Goal: Task Accomplishment & Management: Use online tool/utility

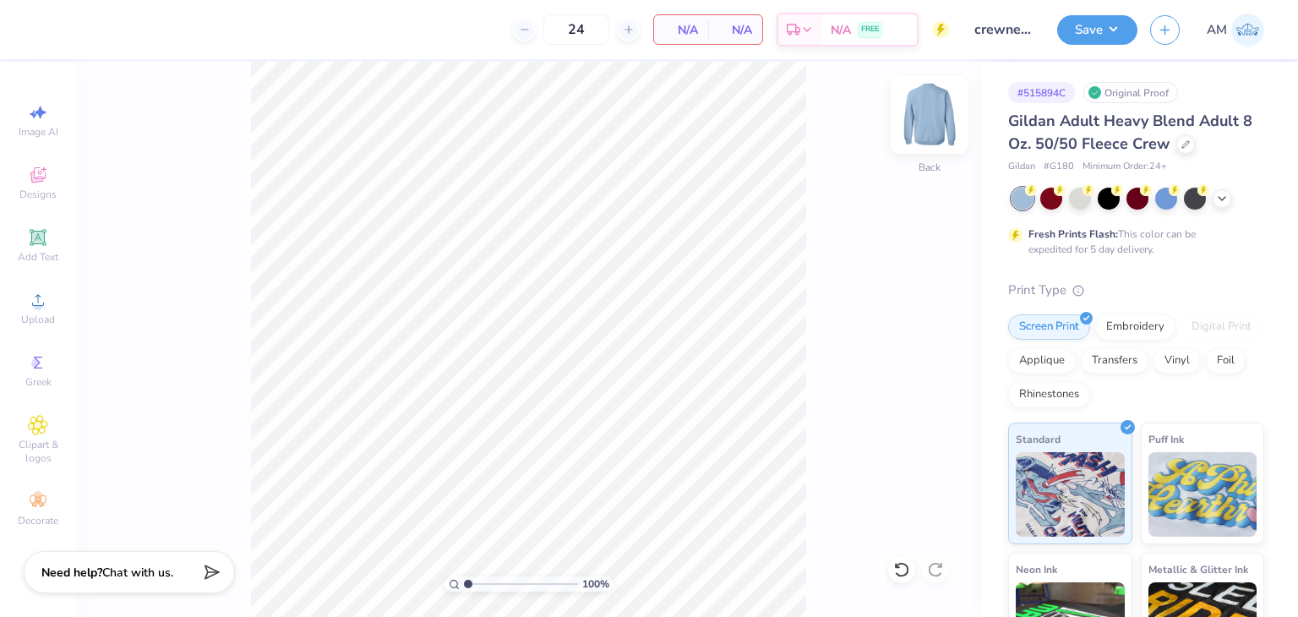
click at [931, 133] on img at bounding box center [930, 115] width 68 height 68
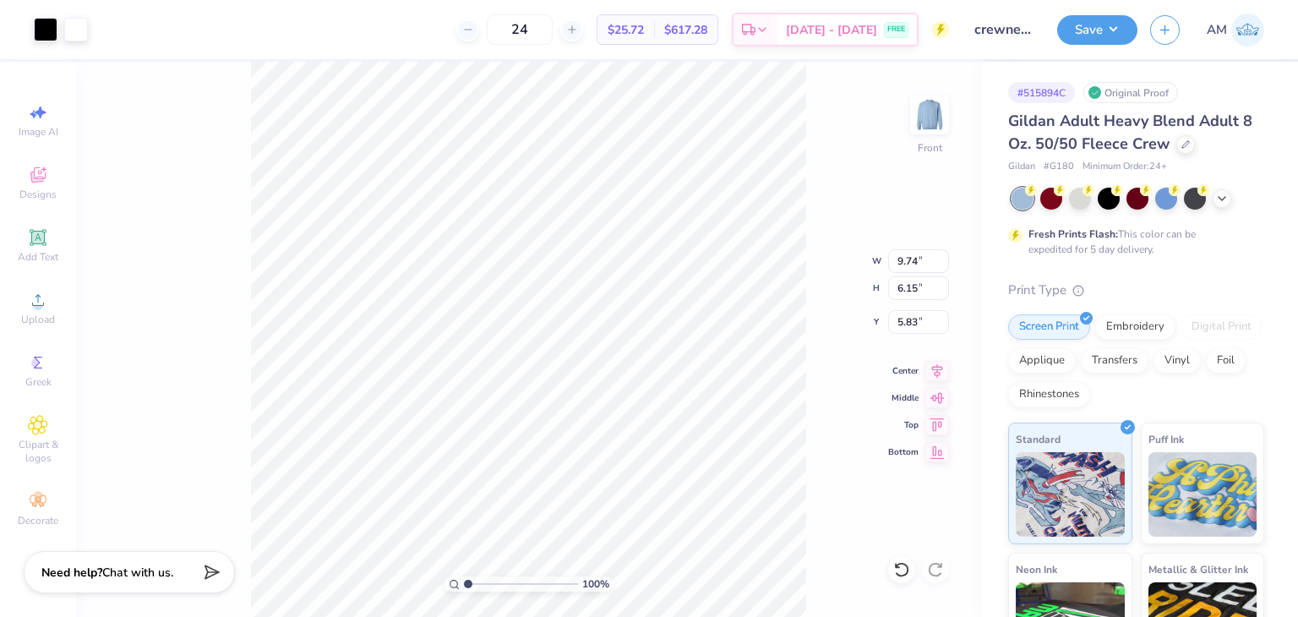
type input "12.20"
type input "7.70"
type input "3.25"
type input "11.91"
type input "7.52"
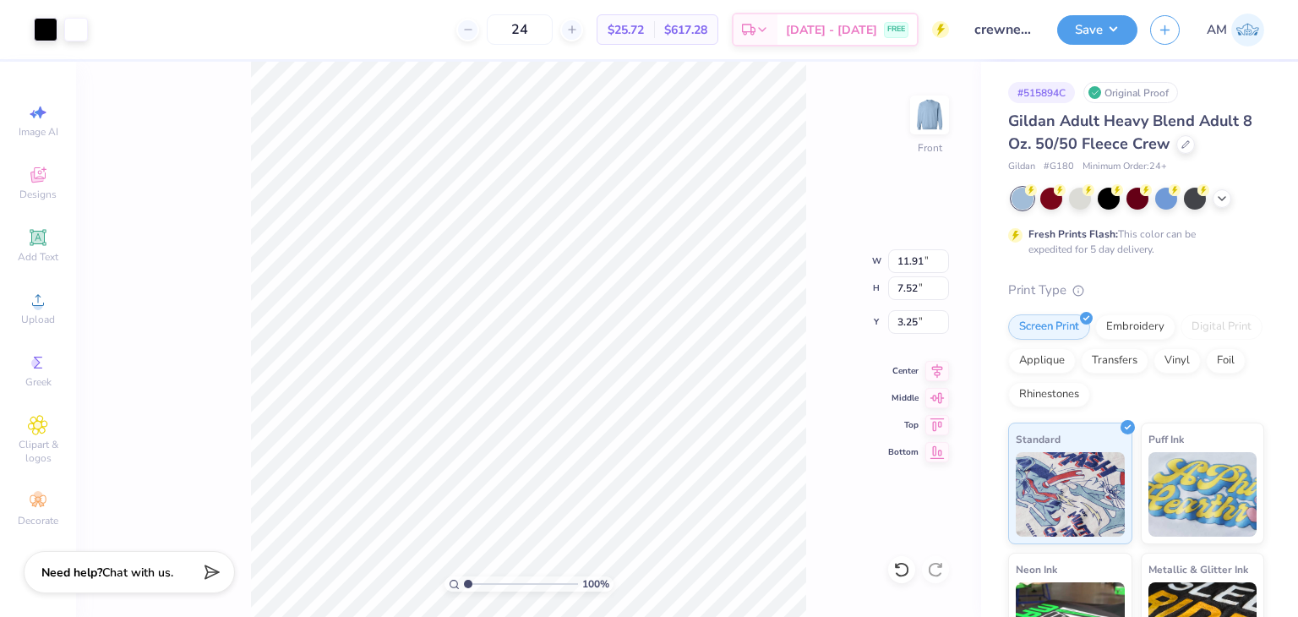
type input "3.45"
click at [1218, 205] on div at bounding box center [1222, 197] width 19 height 19
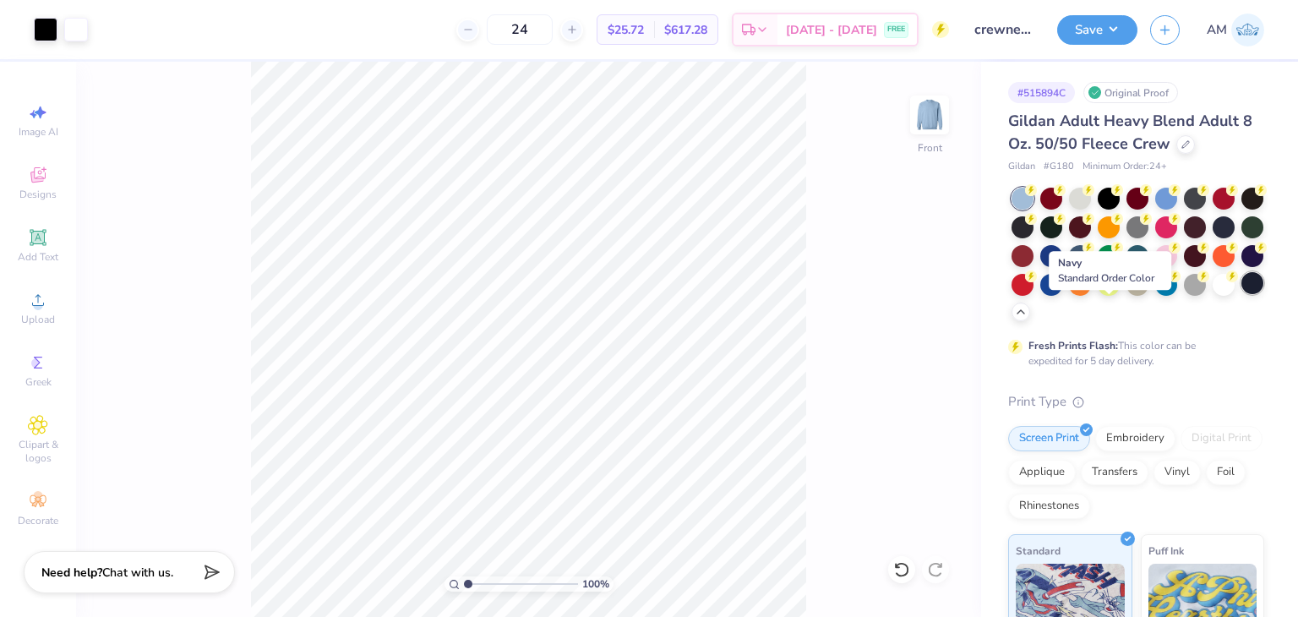
click at [1242, 294] on div at bounding box center [1253, 283] width 22 height 22
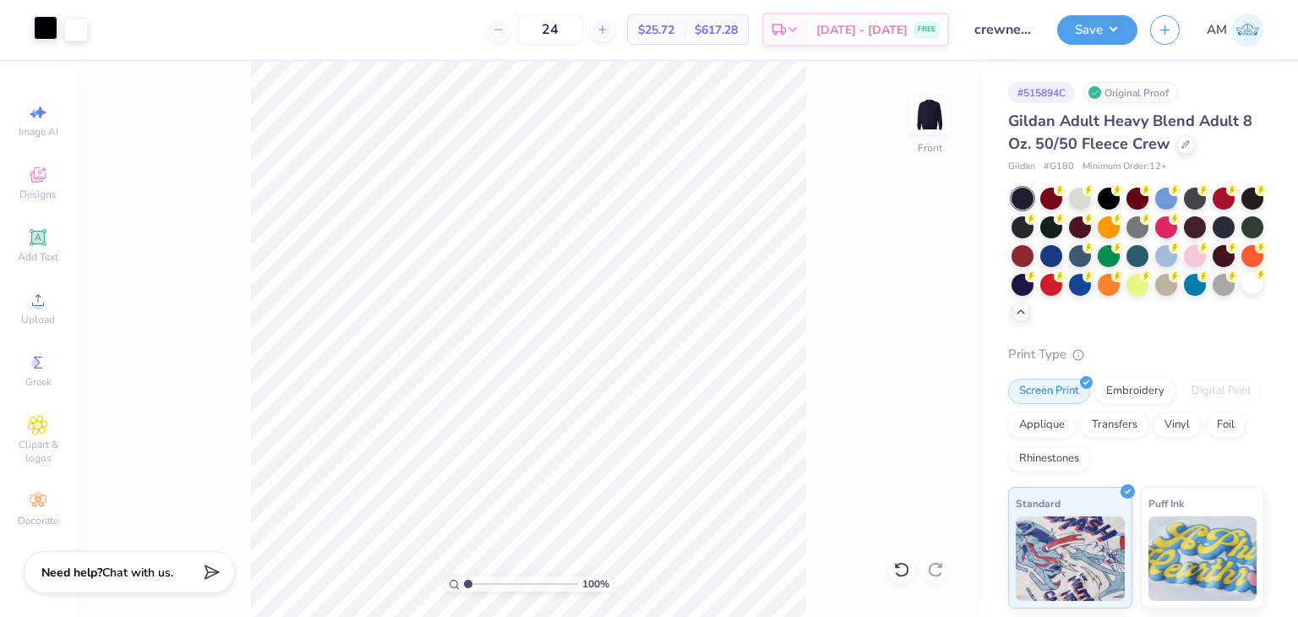
click at [47, 28] on div at bounding box center [46, 28] width 24 height 24
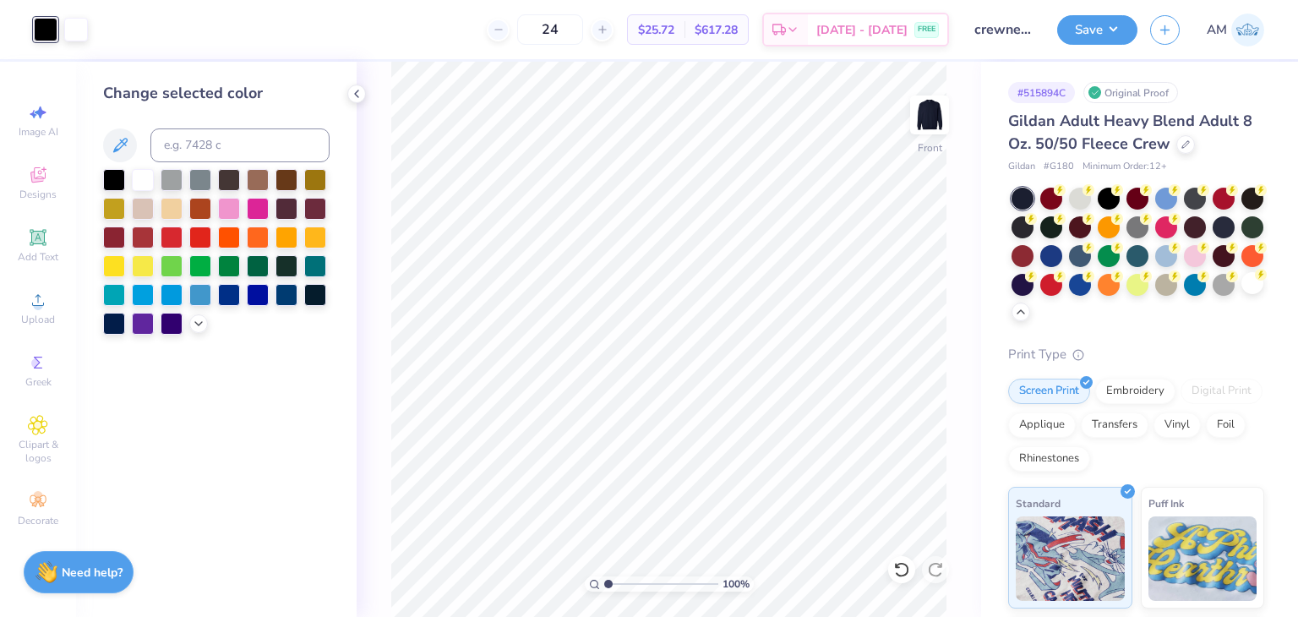
click at [127, 207] on div at bounding box center [216, 252] width 227 height 166
click at [122, 207] on div at bounding box center [114, 207] width 22 height 22
click at [269, 270] on div at bounding box center [258, 265] width 22 height 22
click at [283, 269] on div at bounding box center [287, 265] width 22 height 22
click at [196, 271] on div at bounding box center [200, 265] width 22 height 22
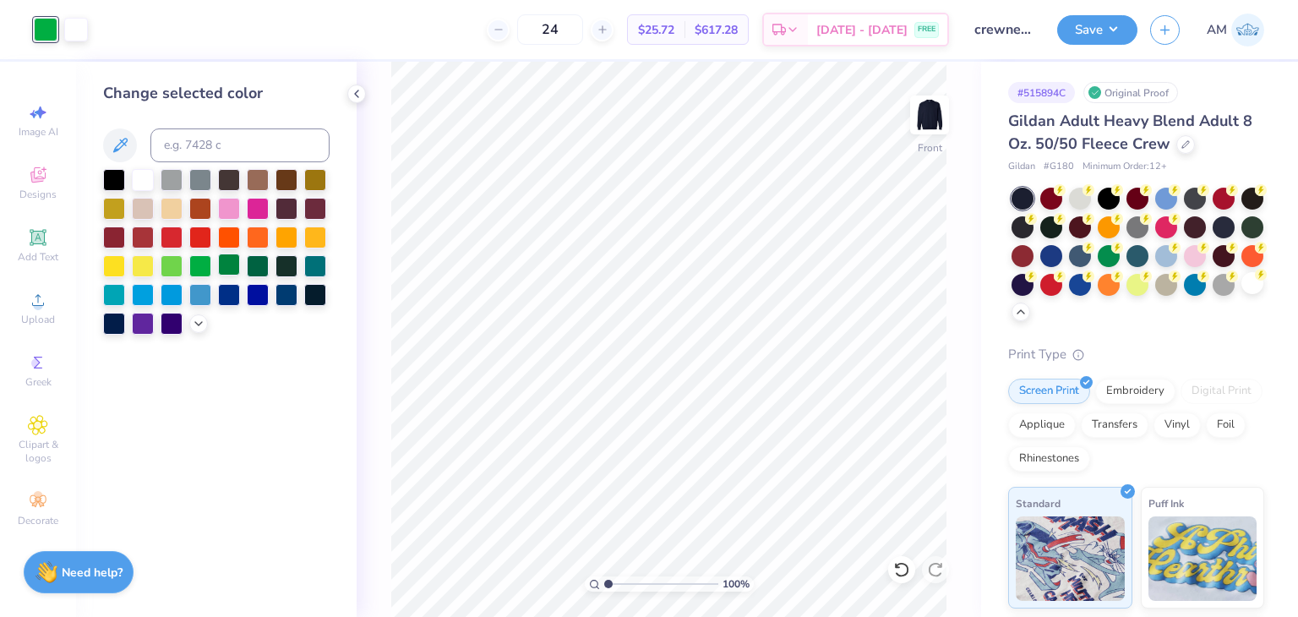
click at [238, 265] on div at bounding box center [229, 265] width 22 height 22
click at [183, 205] on div at bounding box center [172, 207] width 22 height 22
click at [145, 182] on div at bounding box center [143, 178] width 22 height 22
click at [901, 565] on icon at bounding box center [901, 569] width 17 height 17
click at [312, 265] on div at bounding box center [315, 265] width 22 height 22
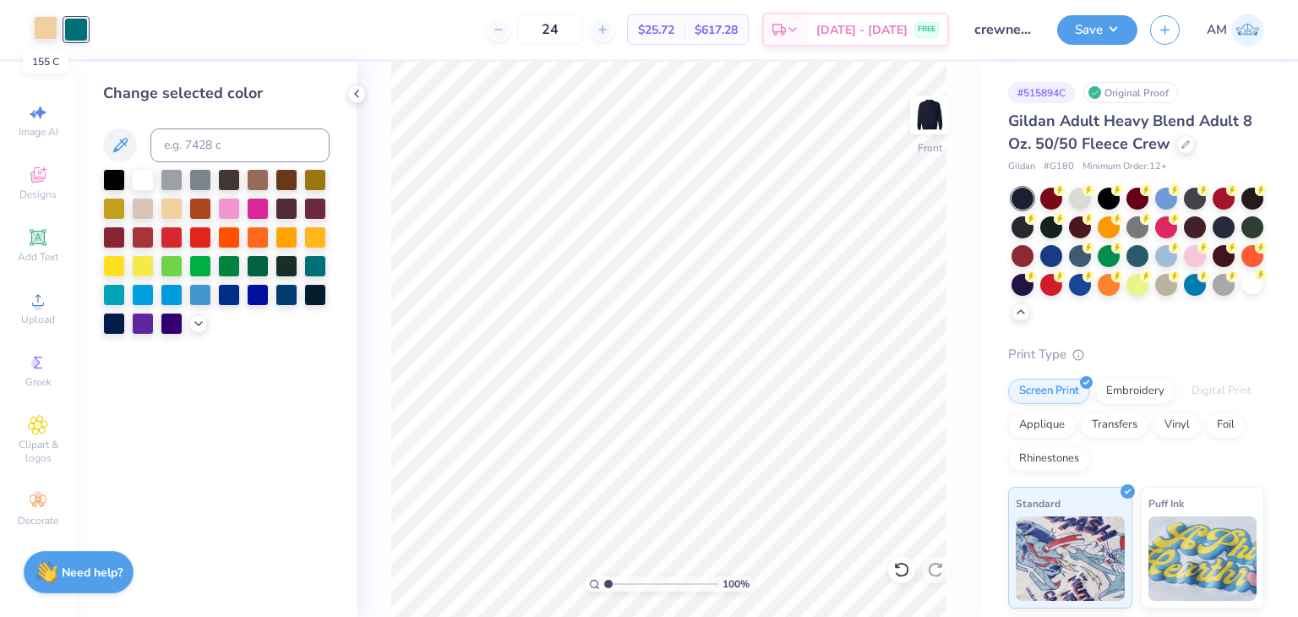
click at [47, 31] on div at bounding box center [46, 28] width 24 height 24
click at [139, 167] on div at bounding box center [143, 178] width 22 height 22
click at [358, 99] on icon at bounding box center [357, 94] width 14 height 14
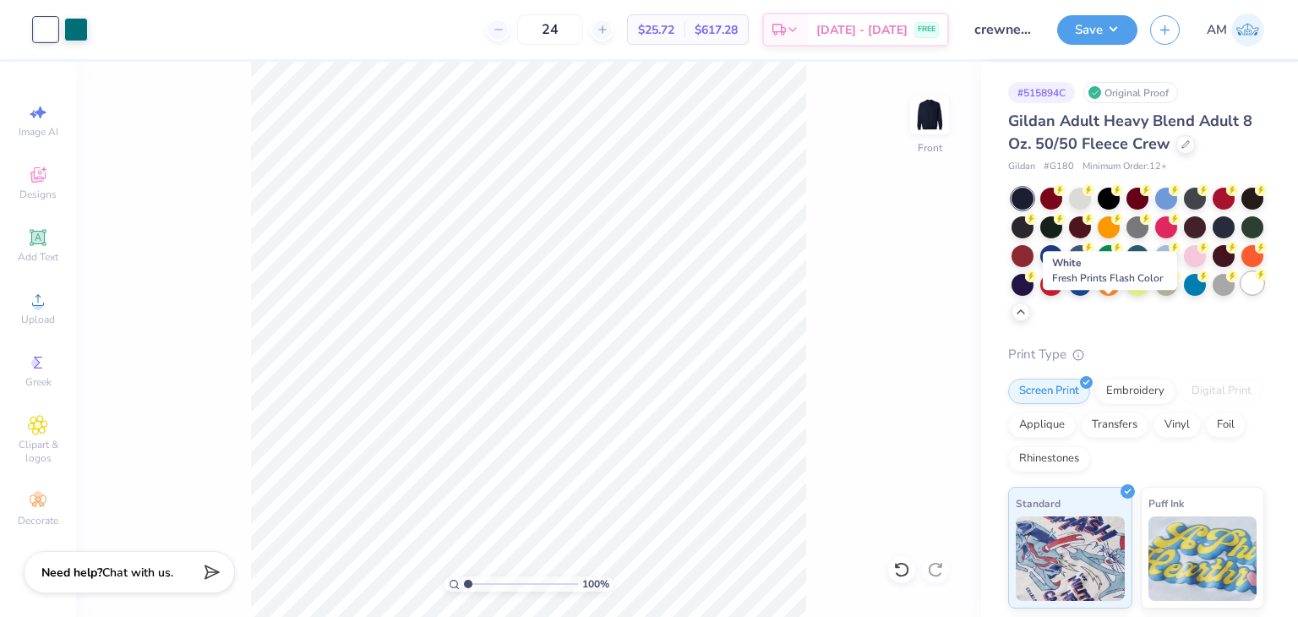
click at [1242, 294] on div at bounding box center [1253, 283] width 22 height 22
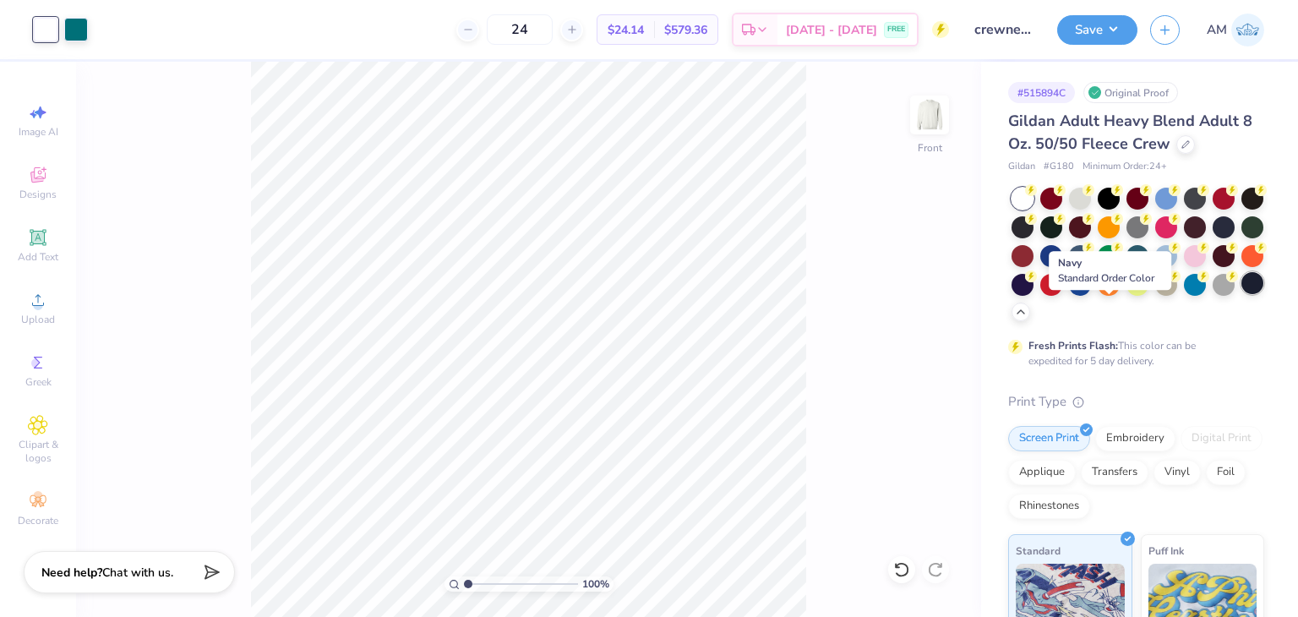
click at [1242, 294] on div at bounding box center [1253, 283] width 22 height 22
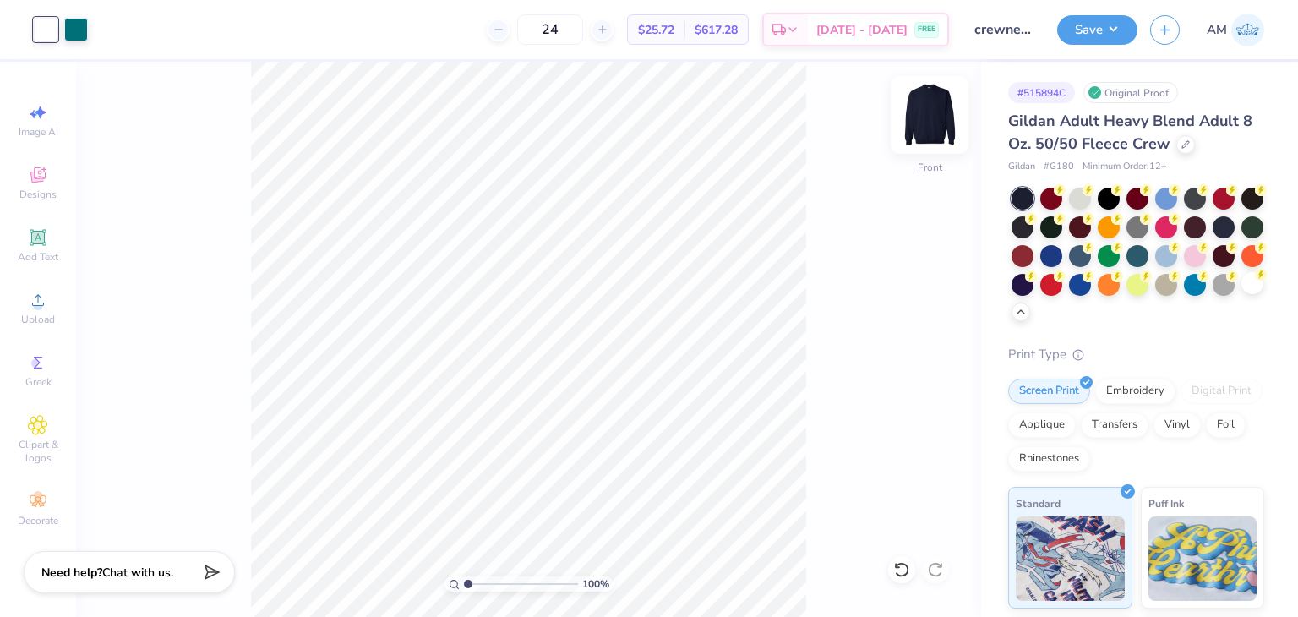
click at [934, 113] on img at bounding box center [930, 115] width 68 height 68
click at [934, 113] on img at bounding box center [930, 115] width 34 height 34
click at [74, 25] on div at bounding box center [76, 28] width 24 height 24
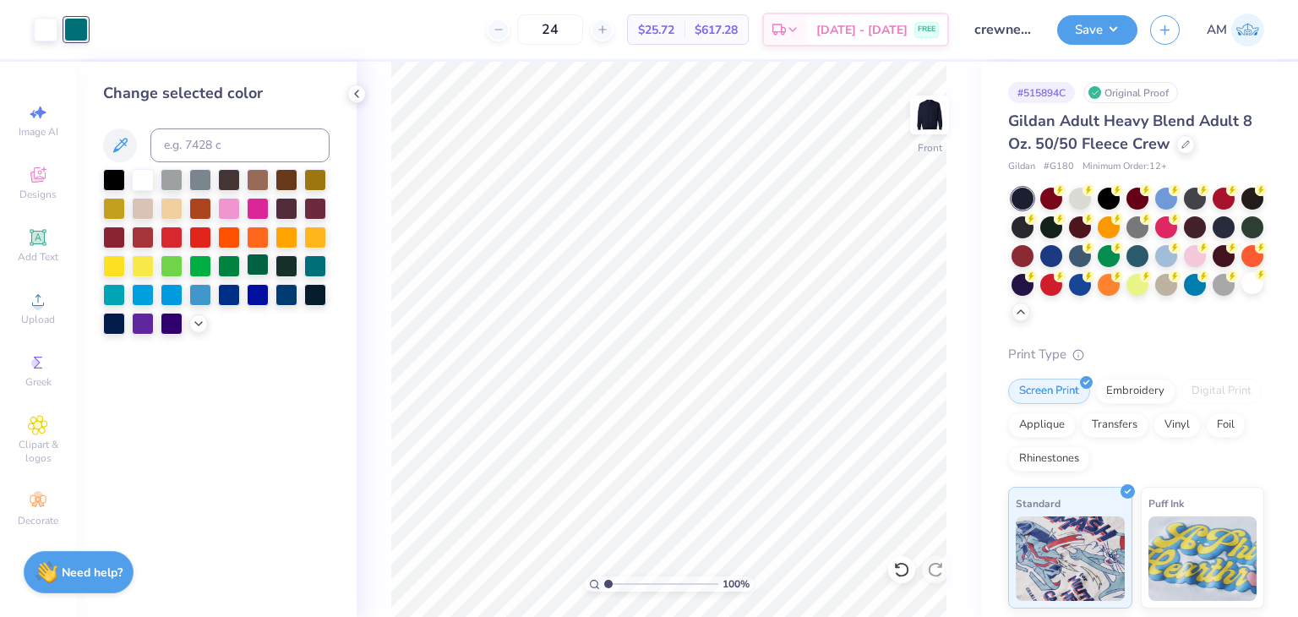
click at [250, 265] on div at bounding box center [258, 265] width 22 height 22
click at [284, 265] on div at bounding box center [287, 265] width 22 height 22
click at [233, 266] on div at bounding box center [229, 265] width 22 height 22
click at [250, 263] on div at bounding box center [258, 265] width 22 height 22
click at [362, 88] on icon at bounding box center [357, 94] width 14 height 14
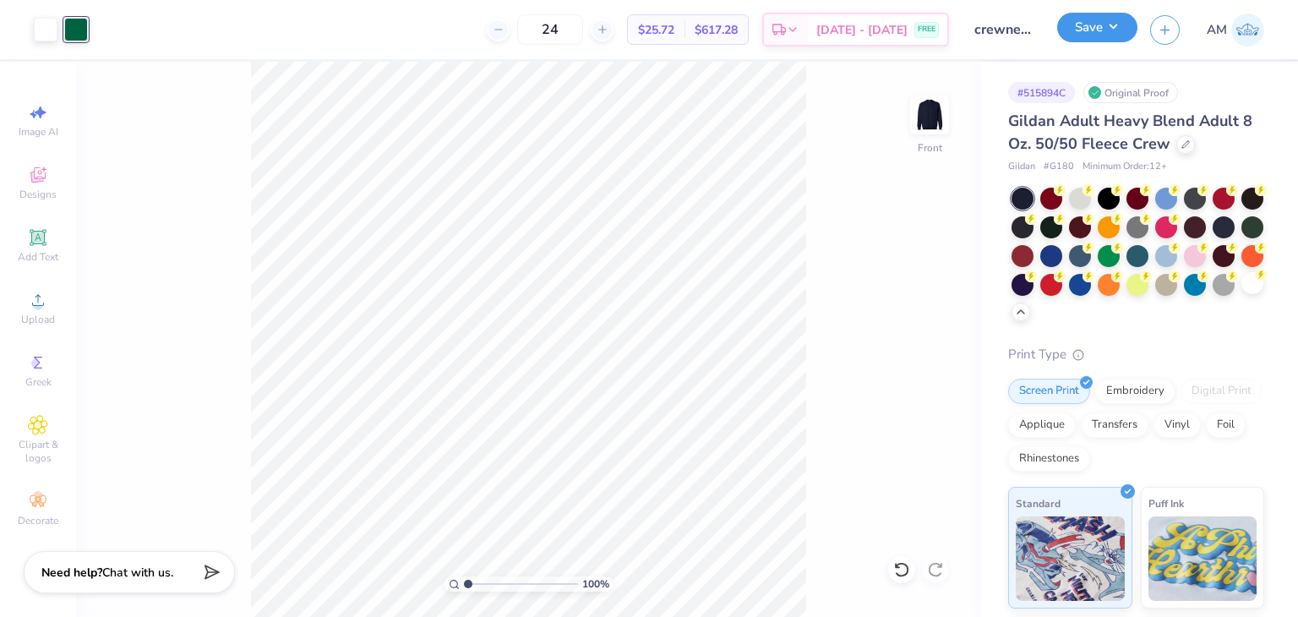
click at [1100, 35] on button "Save" at bounding box center [1097, 28] width 80 height 30
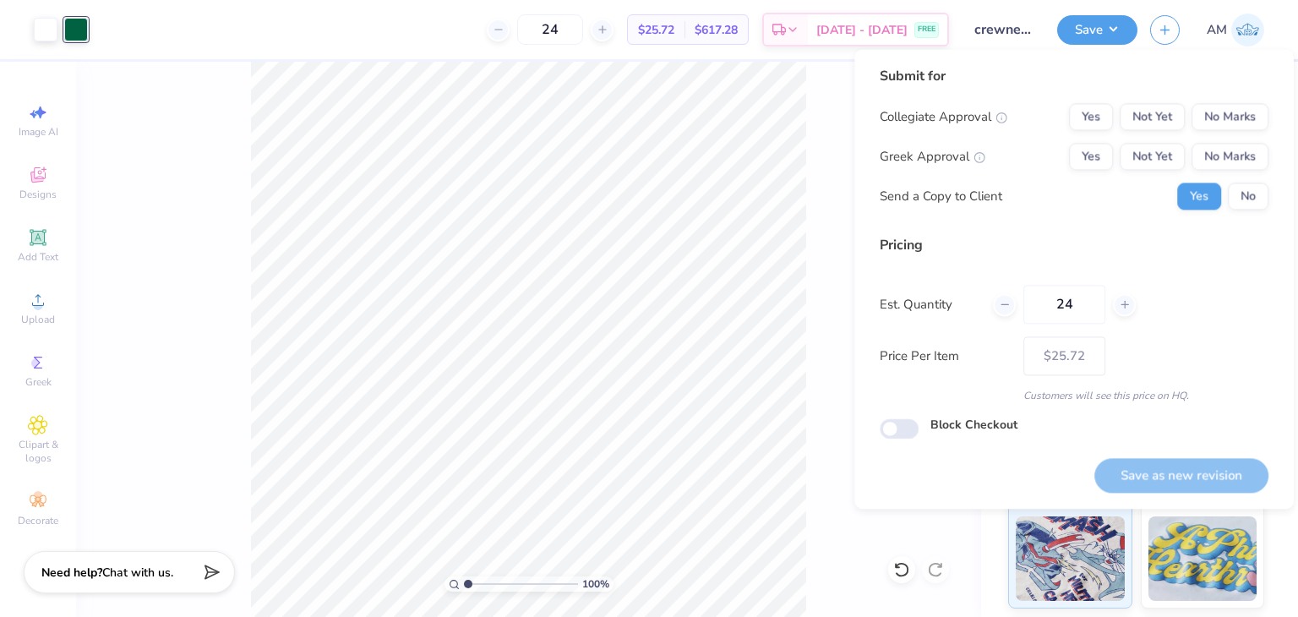
click at [1220, 178] on div "Collegiate Approval Yes Not Yet No Marks Greek Approval Yes Not Yet No Marks Se…" at bounding box center [1074, 156] width 389 height 106
click at [1227, 183] on div "Yes No" at bounding box center [1222, 196] width 91 height 27
click at [1234, 192] on button "No" at bounding box center [1248, 196] width 41 height 27
click at [1231, 161] on button "No Marks" at bounding box center [1230, 156] width 77 height 27
click at [1227, 111] on button "No Marks" at bounding box center [1230, 116] width 77 height 27
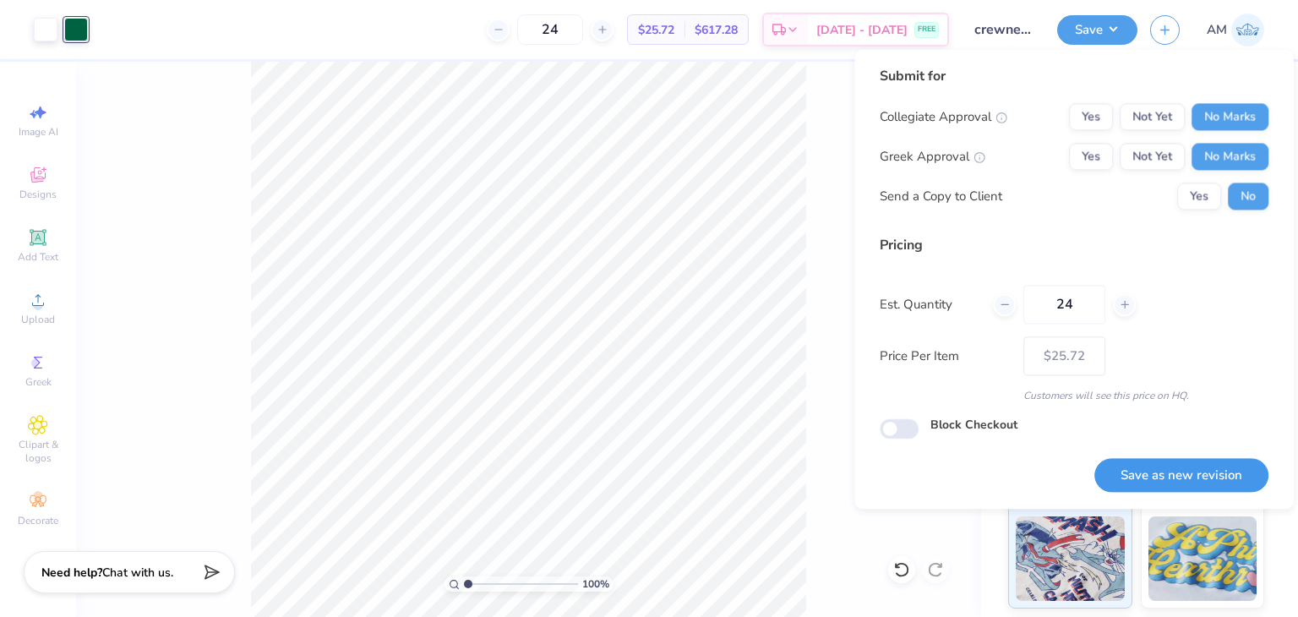
click at [1227, 471] on button "Save as new revision" at bounding box center [1182, 475] width 174 height 35
type input "$25.72"
checkbox input "true"
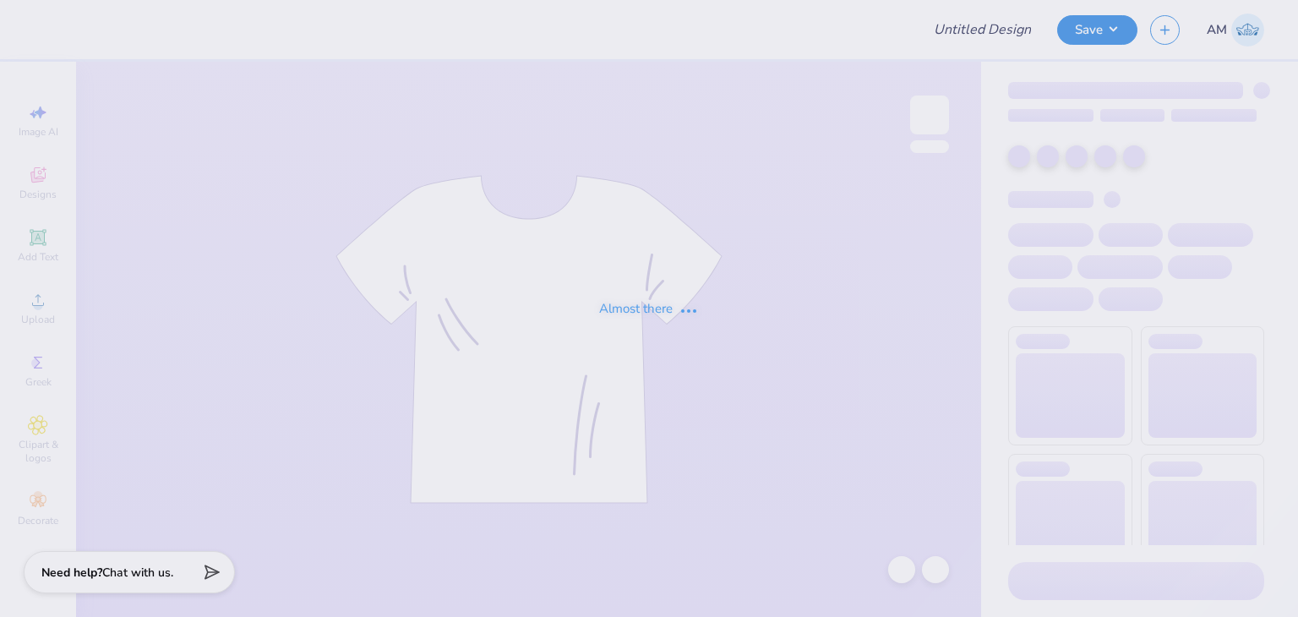
type input "crewnecks for APC"
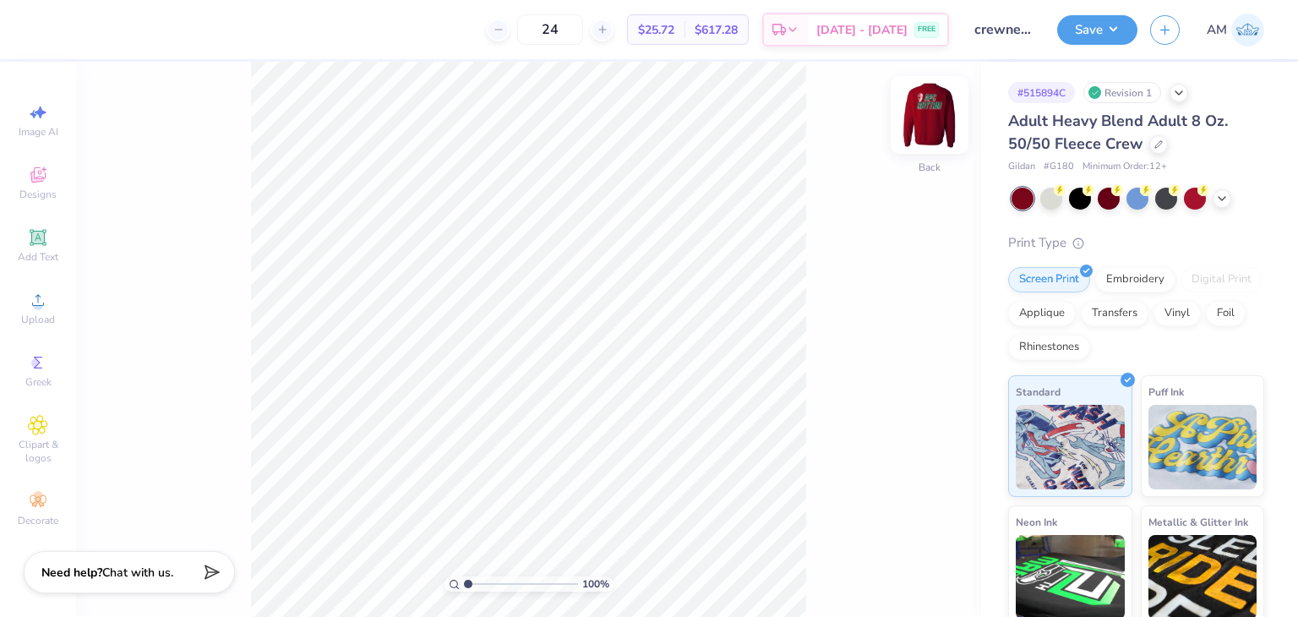
click at [941, 115] on img at bounding box center [930, 115] width 68 height 68
click at [1078, 195] on div at bounding box center [1080, 197] width 22 height 22
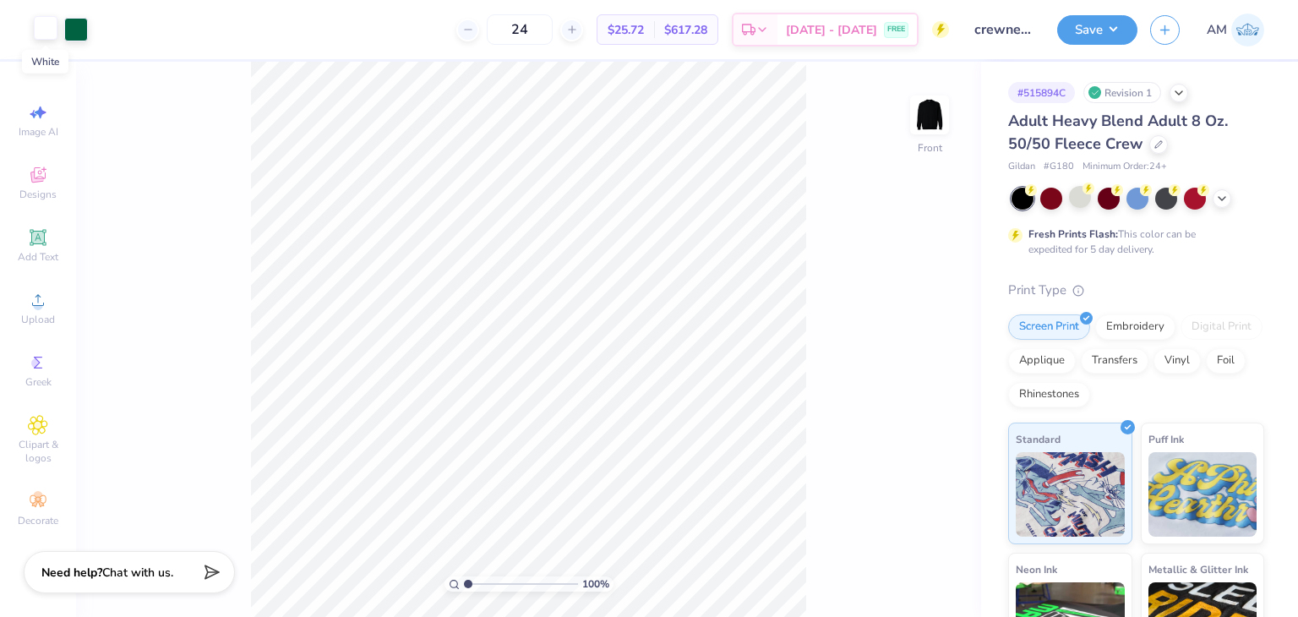
click at [54, 30] on div at bounding box center [46, 28] width 24 height 24
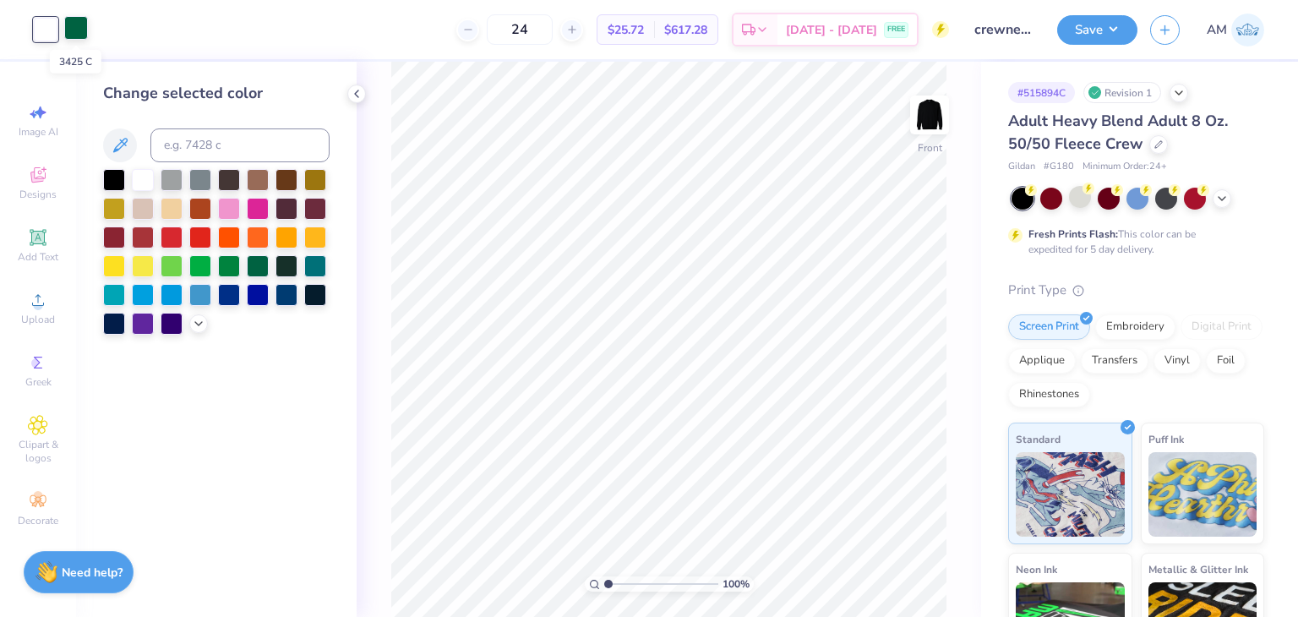
click at [74, 25] on div at bounding box center [76, 28] width 24 height 24
click at [137, 183] on div at bounding box center [143, 178] width 22 height 22
click at [119, 179] on div at bounding box center [114, 178] width 22 height 22
click at [117, 177] on div at bounding box center [114, 178] width 22 height 22
click at [145, 188] on div at bounding box center [143, 178] width 22 height 22
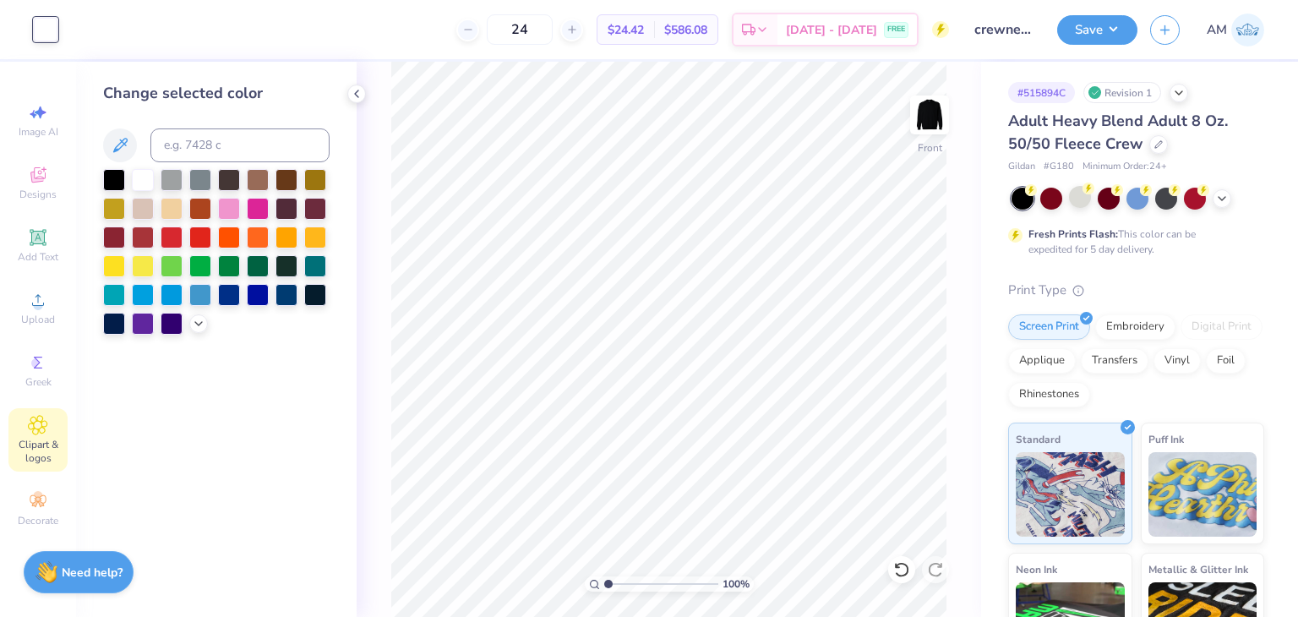
click at [53, 439] on span "Clipart & logos" at bounding box center [37, 451] width 59 height 27
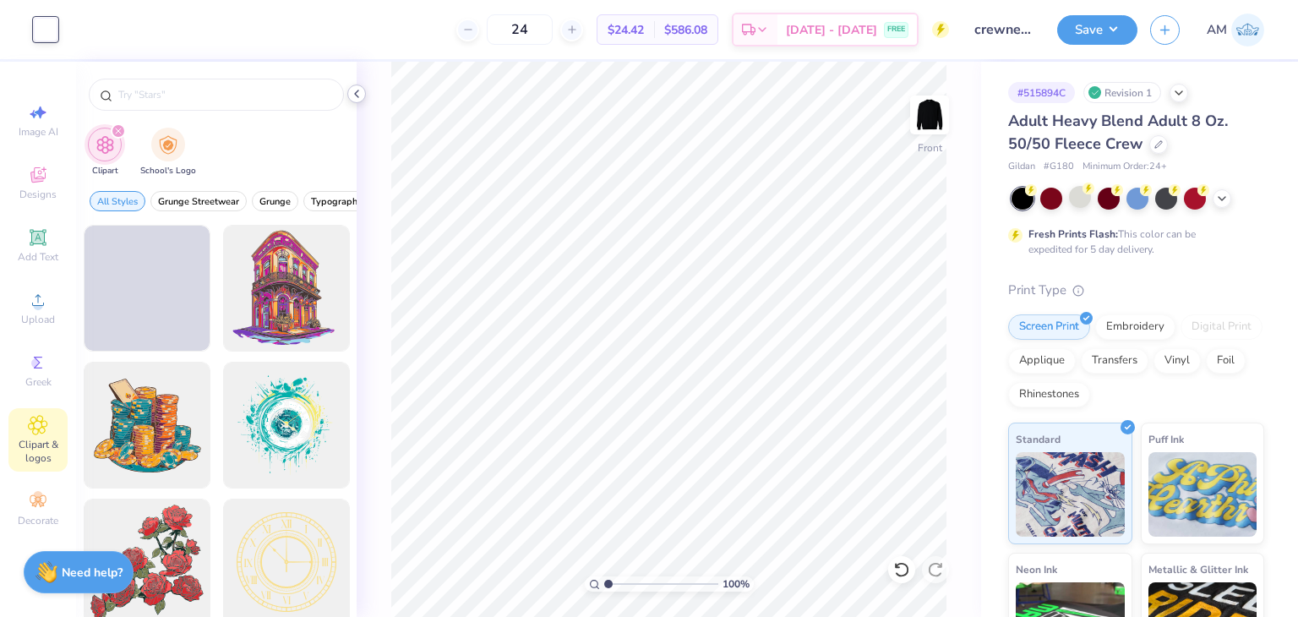
click at [354, 94] on icon at bounding box center [357, 94] width 14 height 14
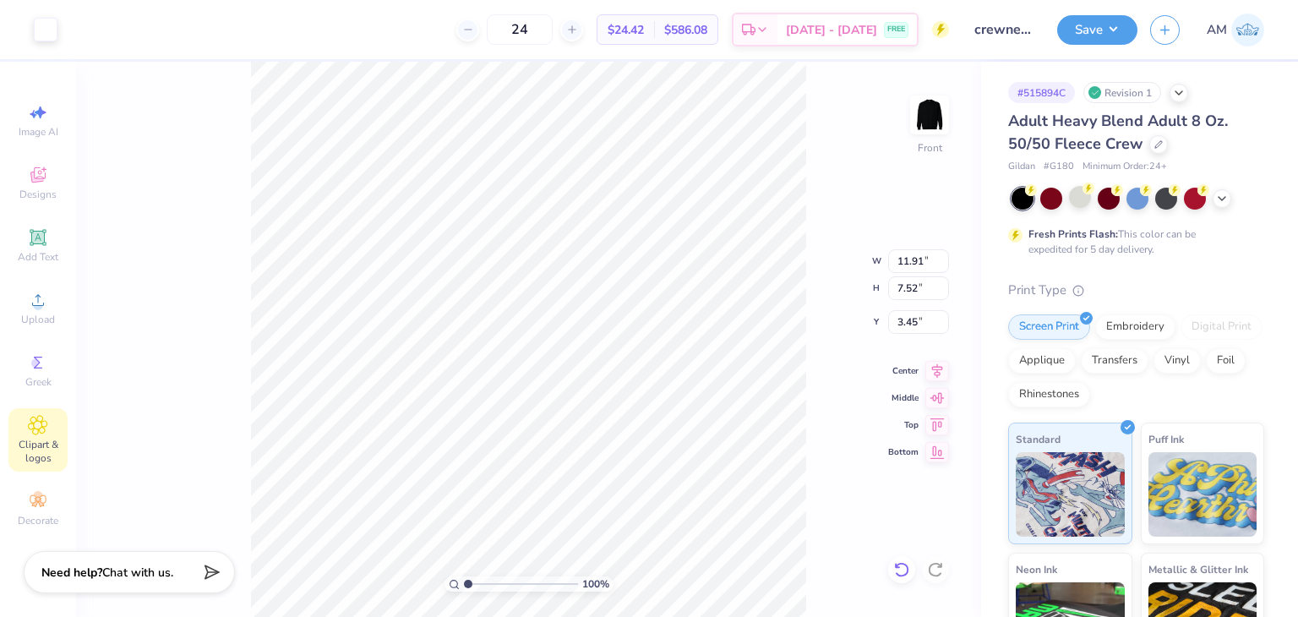
click at [894, 569] on icon at bounding box center [901, 569] width 17 height 17
click at [41, 31] on div at bounding box center [46, 28] width 24 height 24
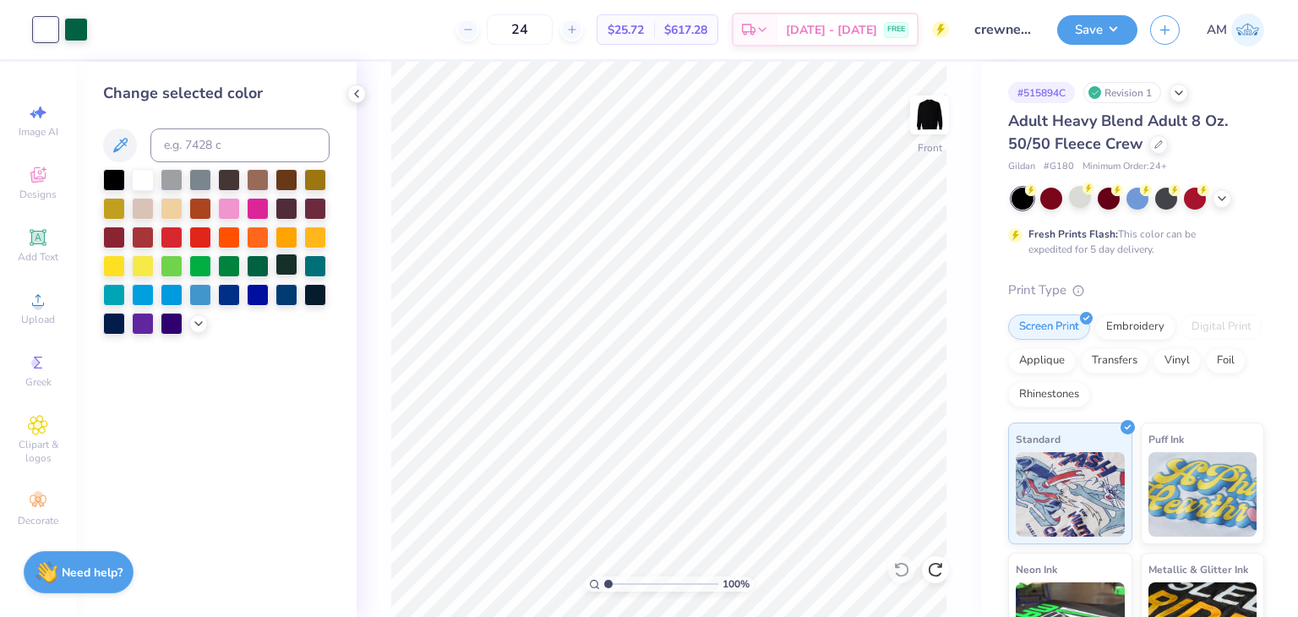
click at [283, 268] on div at bounding box center [287, 265] width 22 height 22
click at [82, 33] on div at bounding box center [76, 28] width 24 height 24
click at [139, 182] on div at bounding box center [143, 178] width 22 height 22
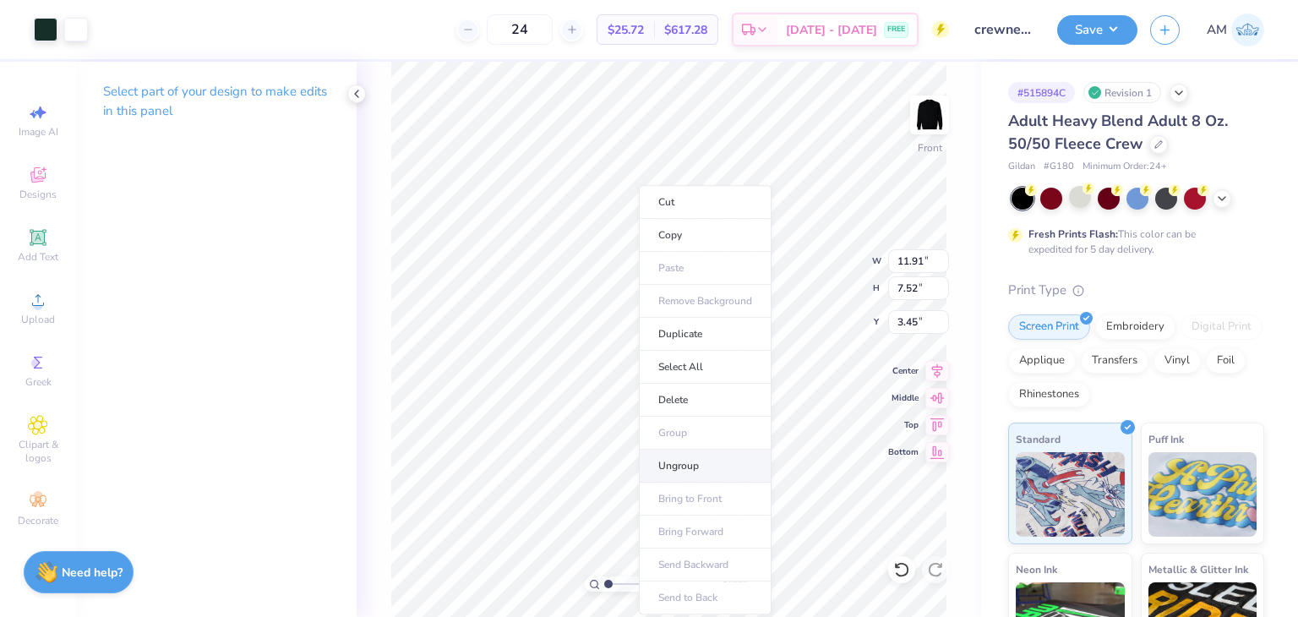
click at [697, 455] on li "Ungroup" at bounding box center [705, 466] width 133 height 33
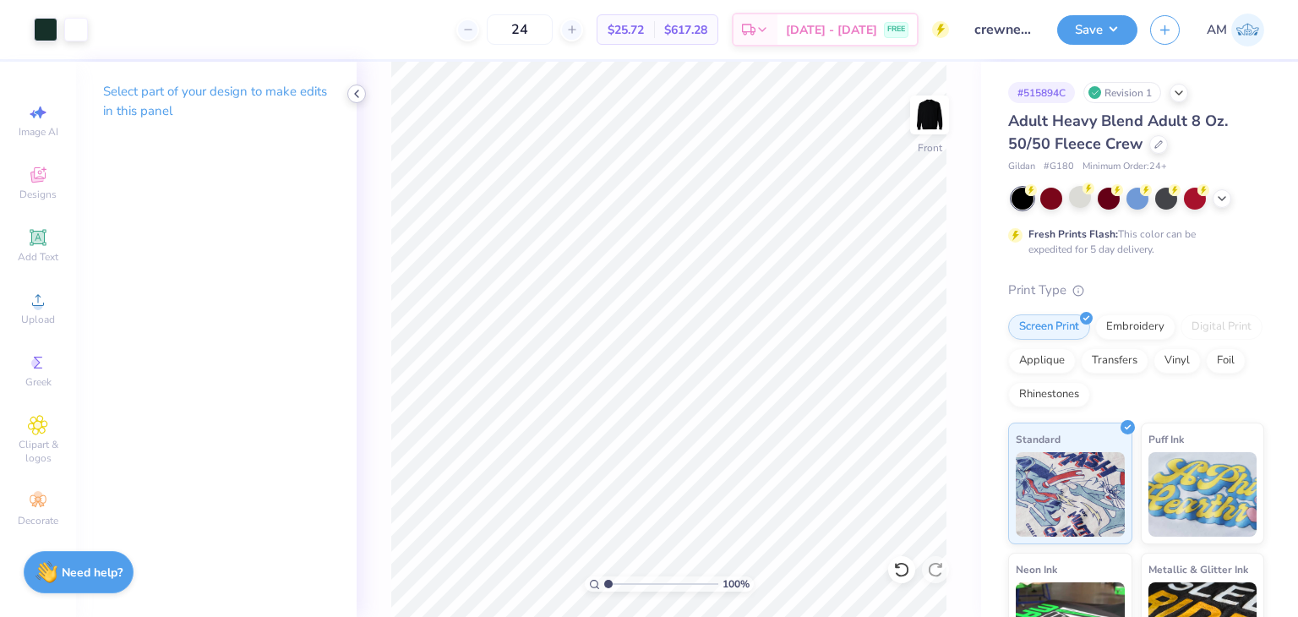
click at [357, 94] on icon at bounding box center [357, 94] width 14 height 14
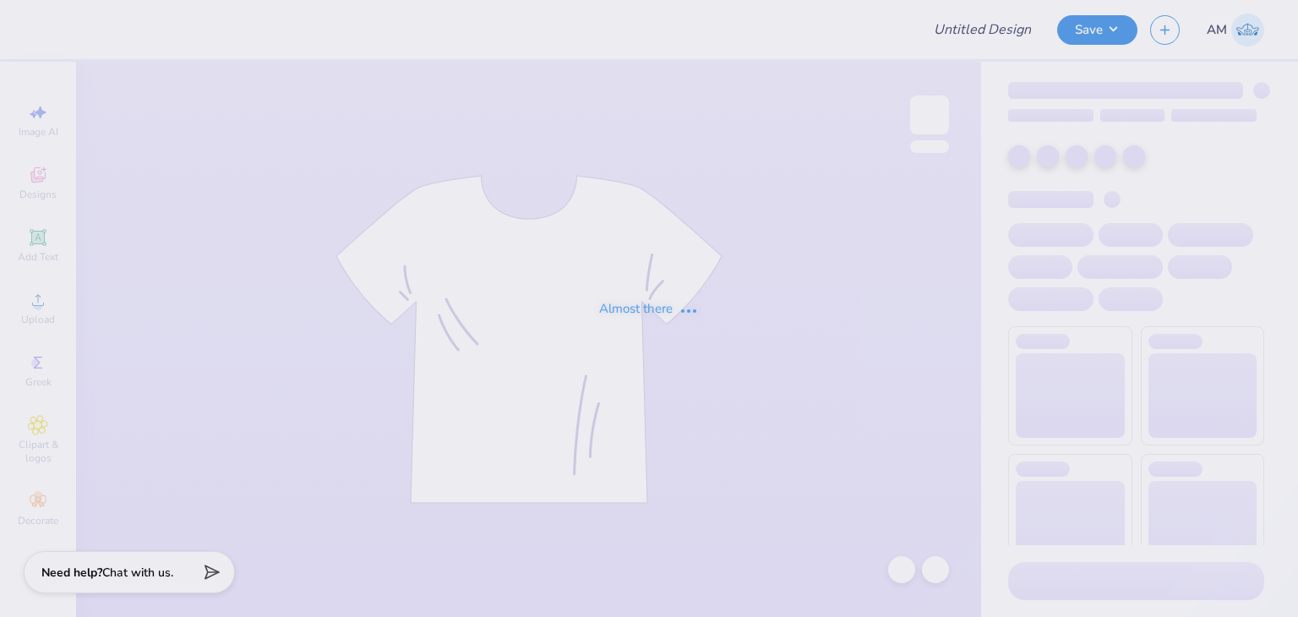
type input "crewnecks for APC"
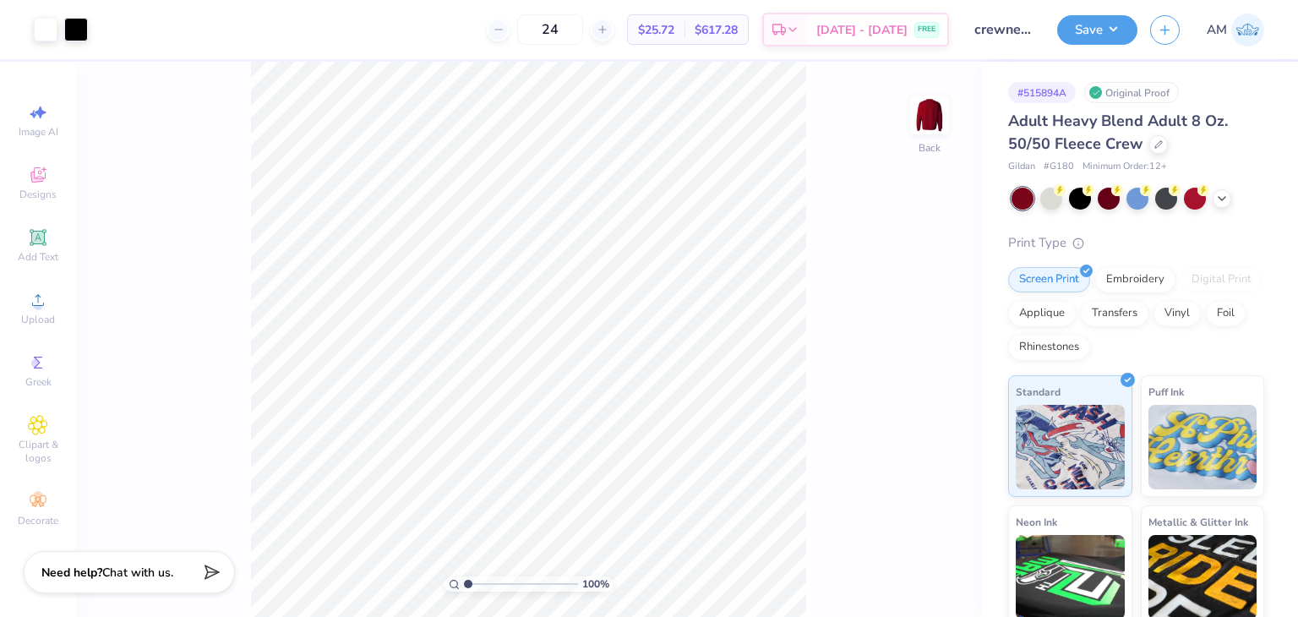
click at [1229, 205] on div at bounding box center [1138, 199] width 253 height 22
click at [1227, 197] on icon at bounding box center [1222, 197] width 14 height 14
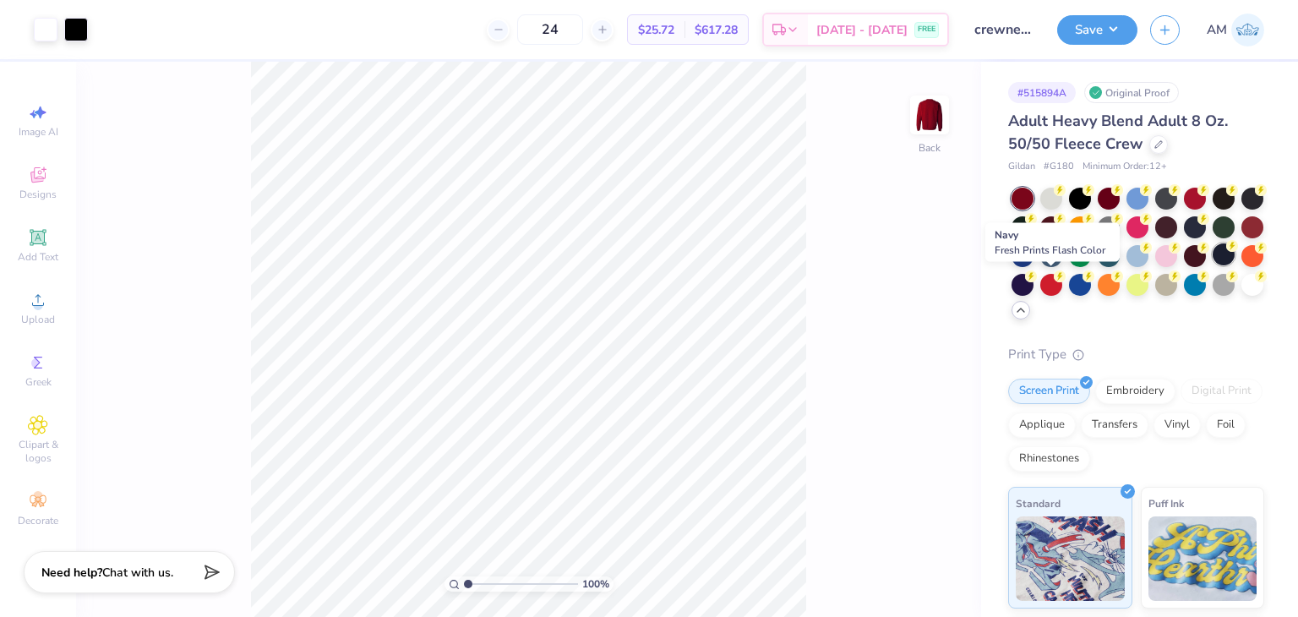
click at [1213, 265] on div at bounding box center [1224, 254] width 22 height 22
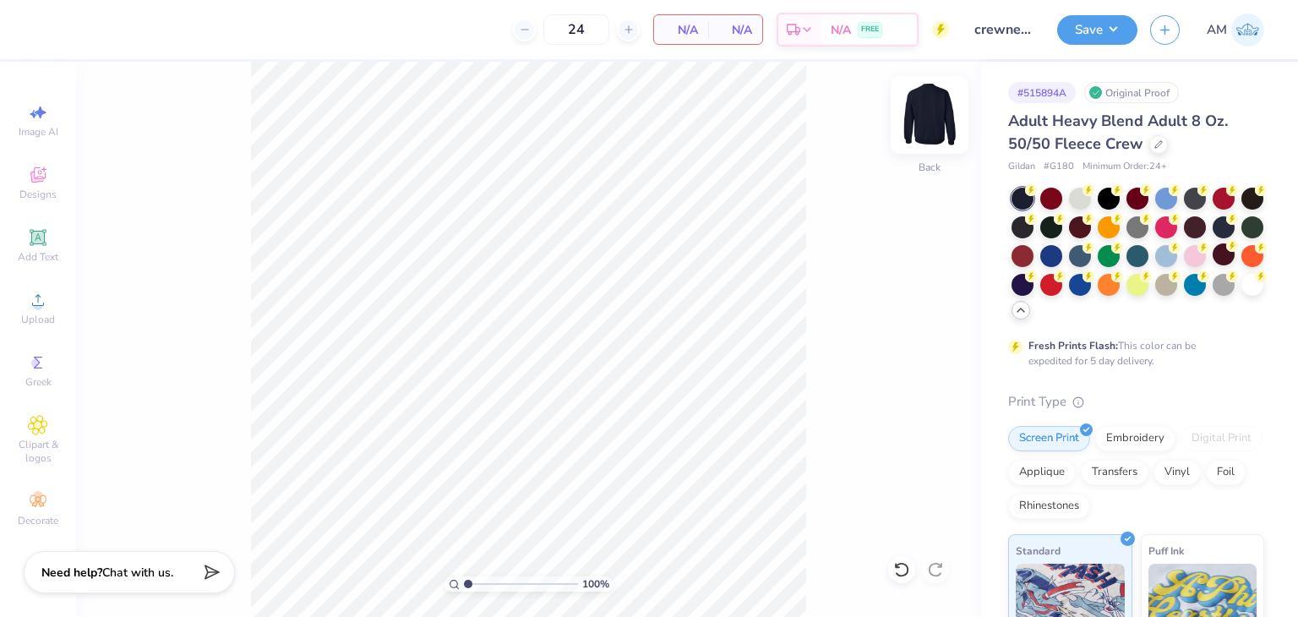
click at [915, 117] on img at bounding box center [930, 115] width 68 height 68
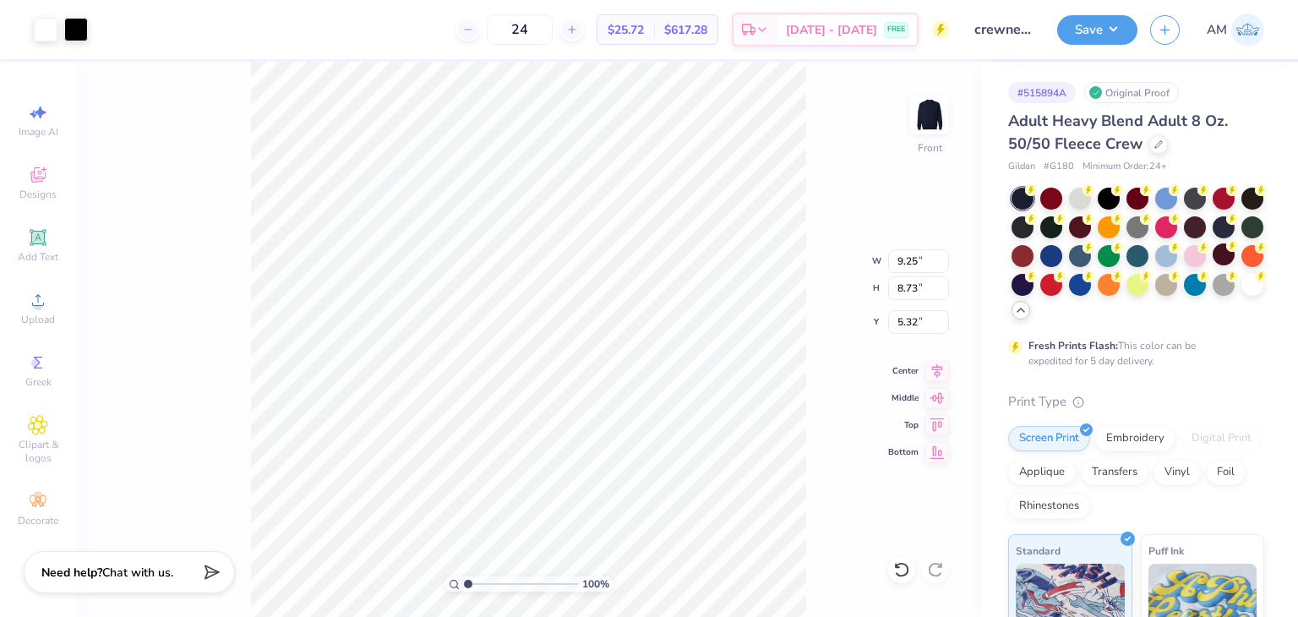
type input "9.25"
type input "8.73"
type input "10.18"
type input "9.60"
type input "3.65"
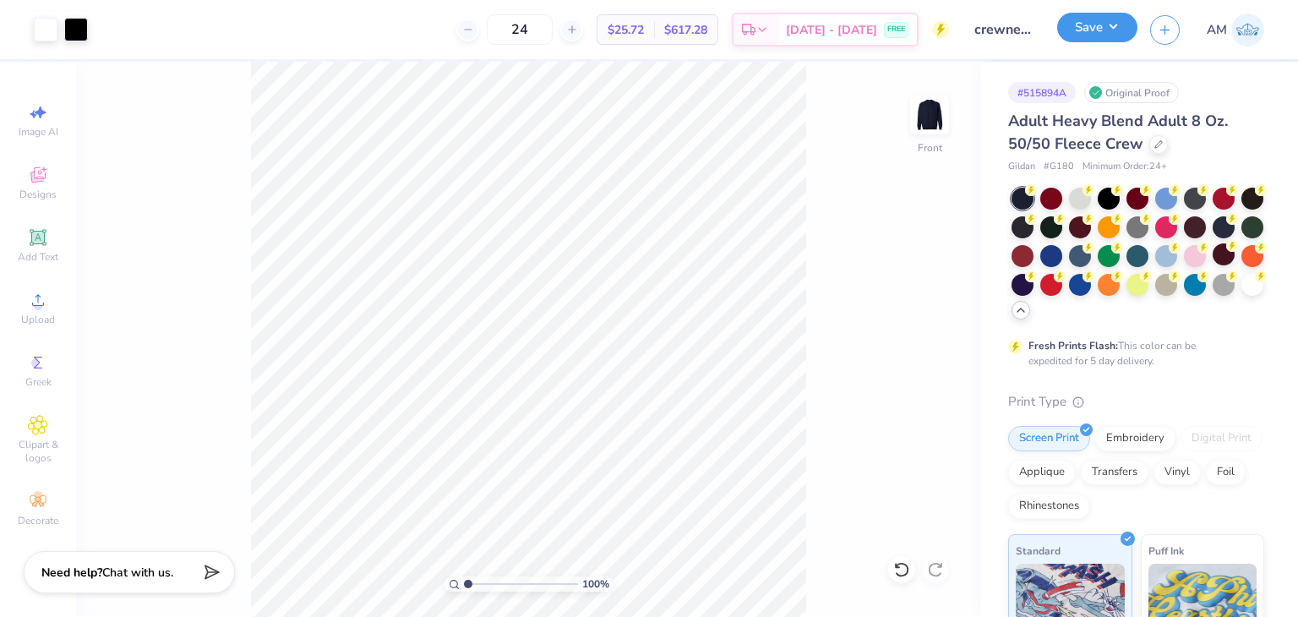
click at [1068, 27] on button "Save" at bounding box center [1097, 28] width 80 height 30
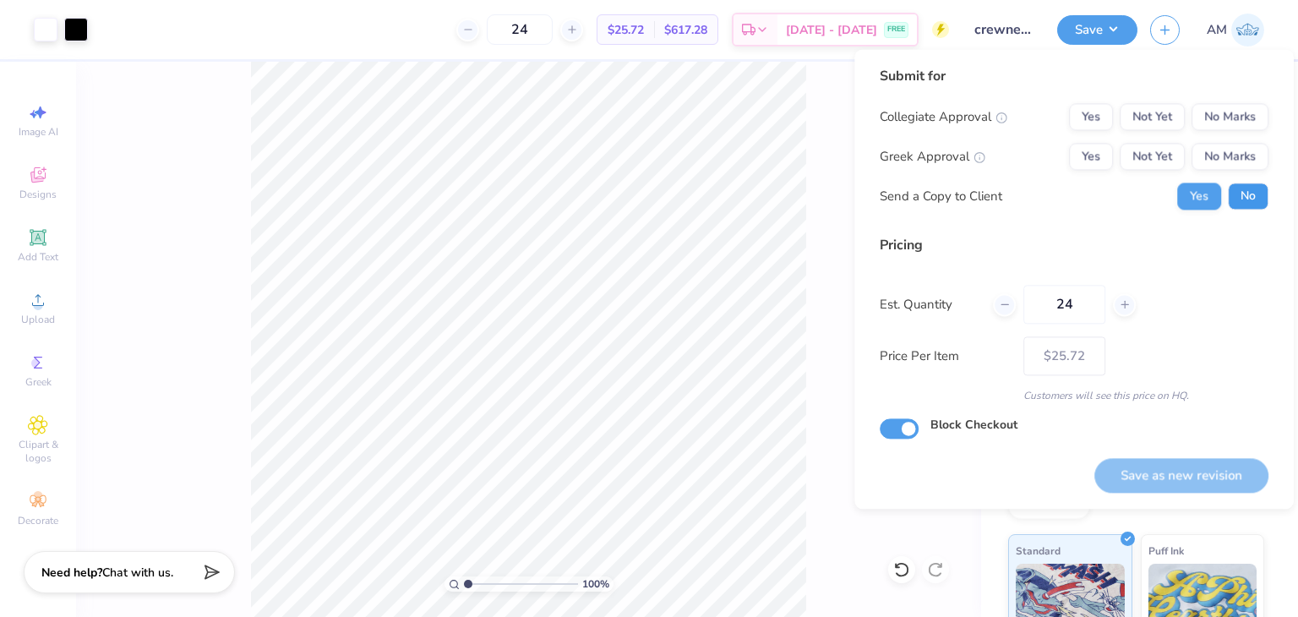
click at [1231, 200] on button "No" at bounding box center [1248, 196] width 41 height 27
click at [1236, 161] on button "No Marks" at bounding box center [1230, 156] width 77 height 27
click at [1230, 119] on button "No Marks" at bounding box center [1230, 116] width 77 height 27
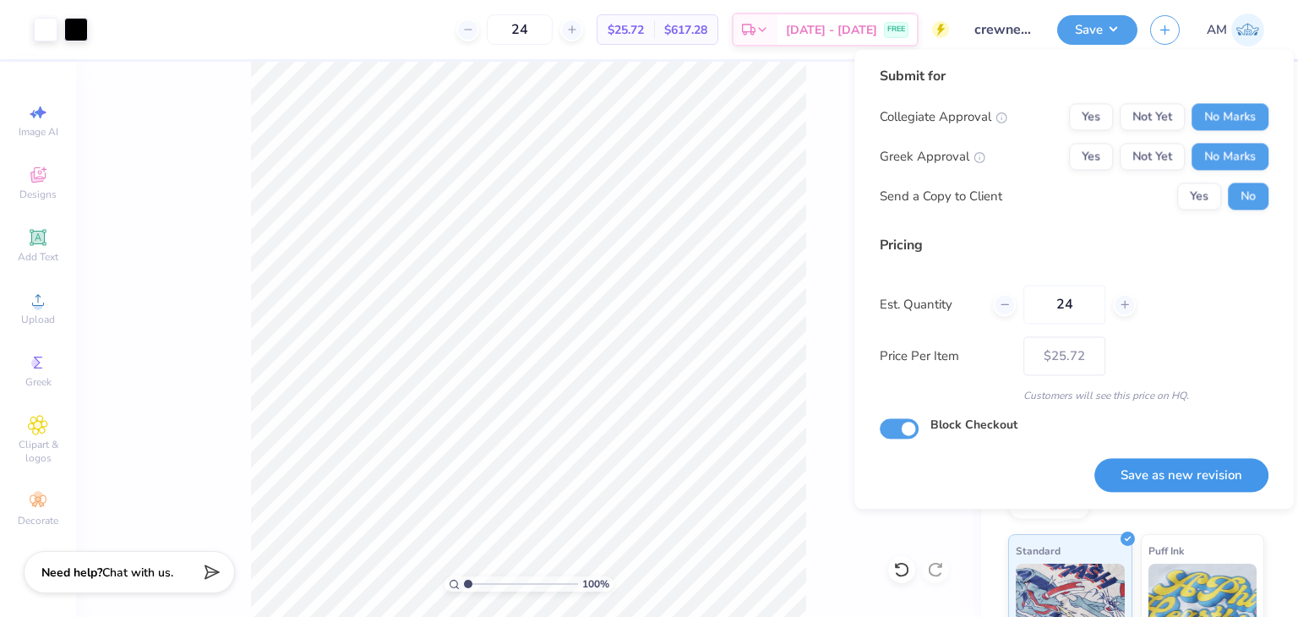
click at [1212, 476] on button "Save as new revision" at bounding box center [1182, 475] width 174 height 35
type input "$25.72"
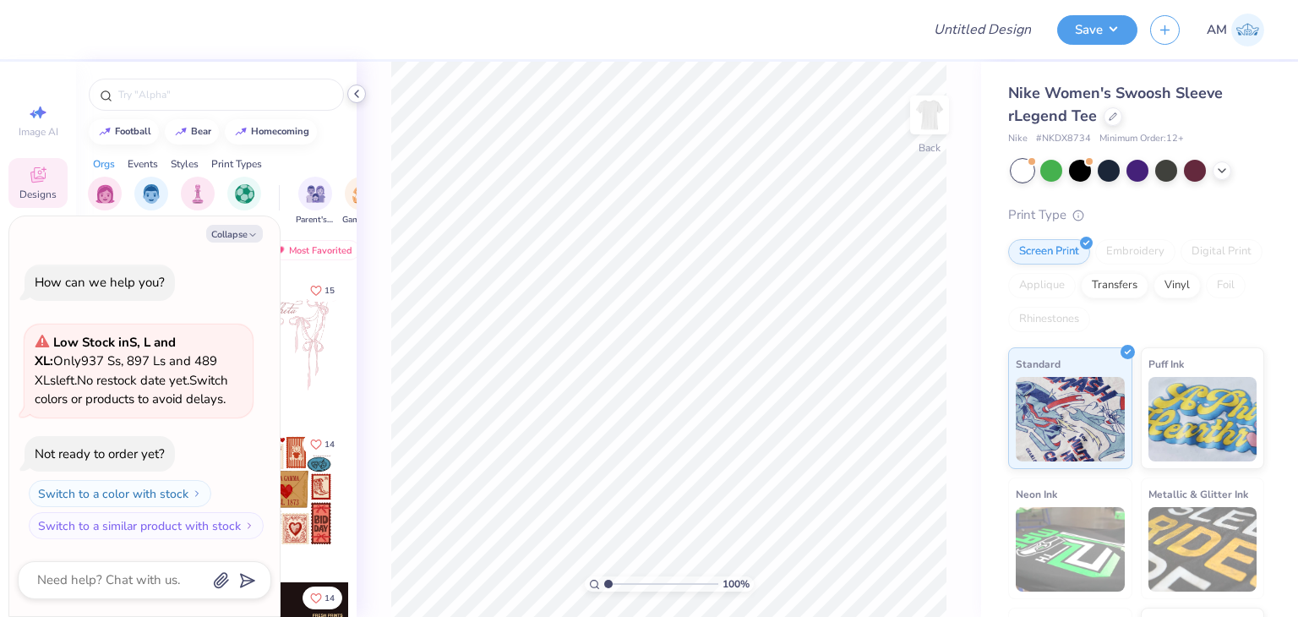
click at [358, 96] on icon at bounding box center [357, 94] width 14 height 14
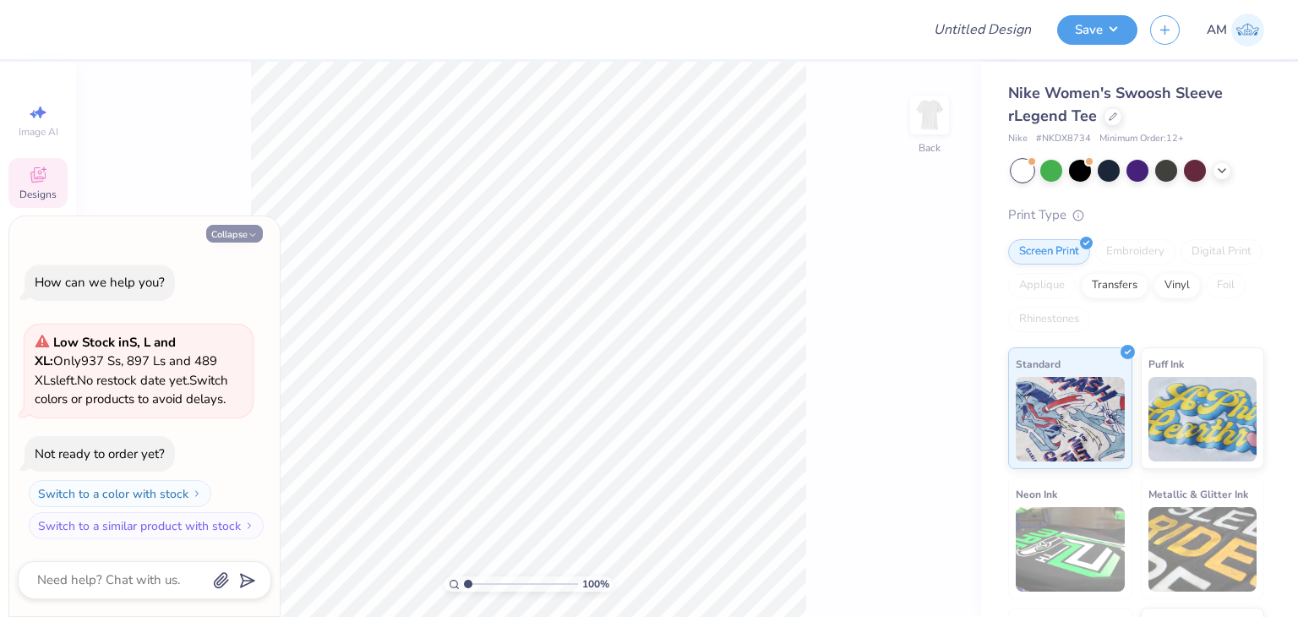
click at [240, 242] on button "Collapse" at bounding box center [234, 234] width 57 height 18
type textarea "x"
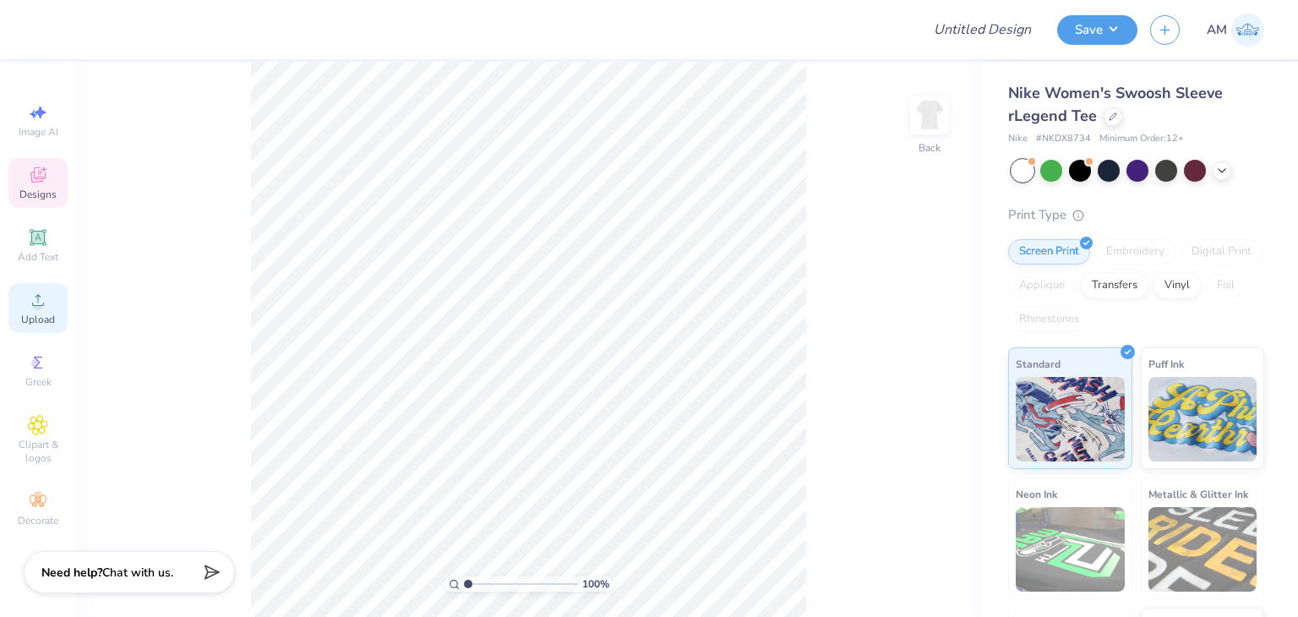
click at [22, 318] on span "Upload" at bounding box center [38, 320] width 34 height 14
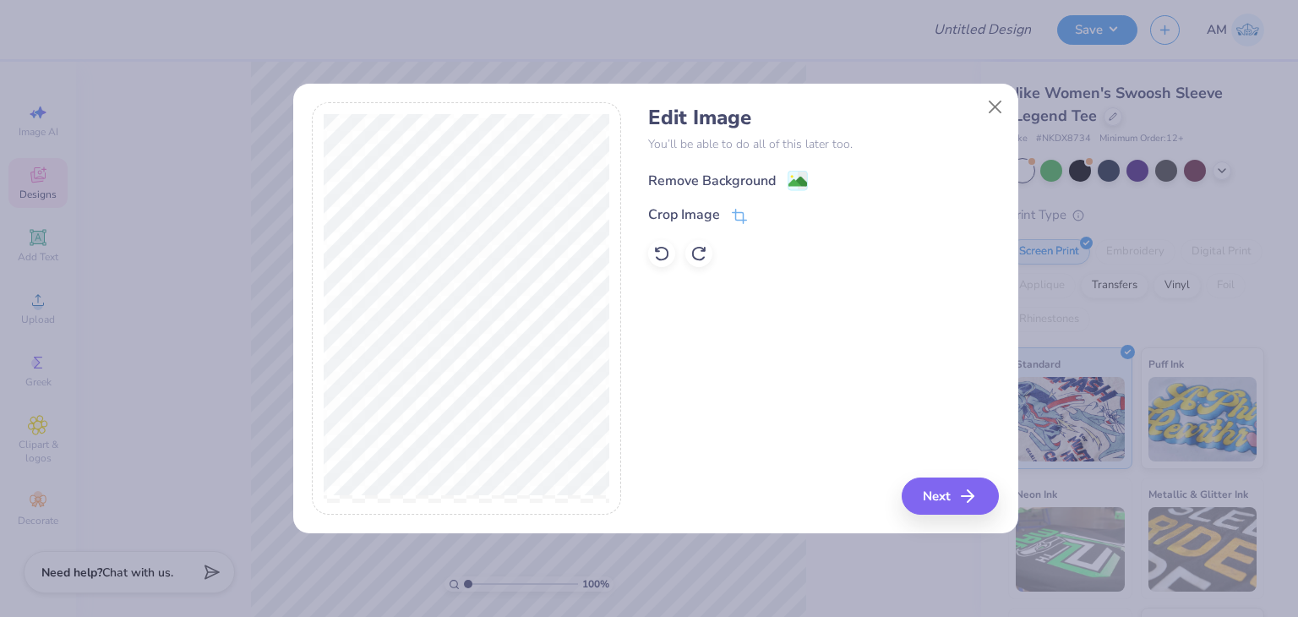
click at [702, 180] on div "Remove Background" at bounding box center [712, 181] width 128 height 20
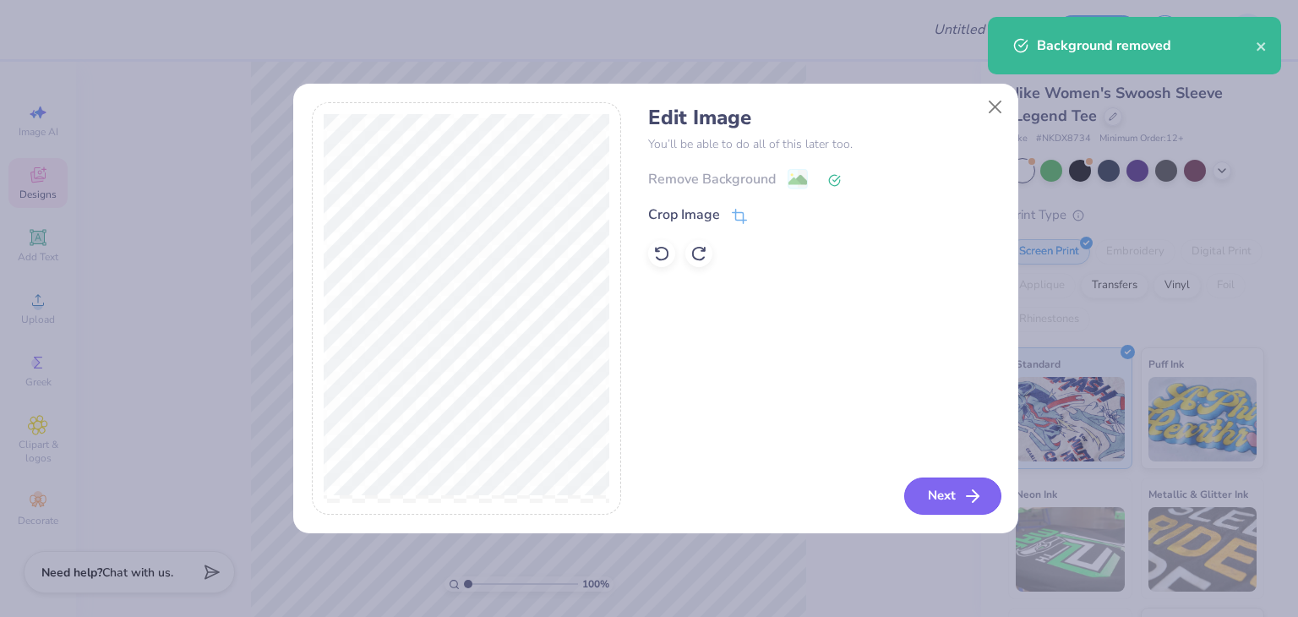
click at [911, 487] on button "Next" at bounding box center [952, 496] width 97 height 37
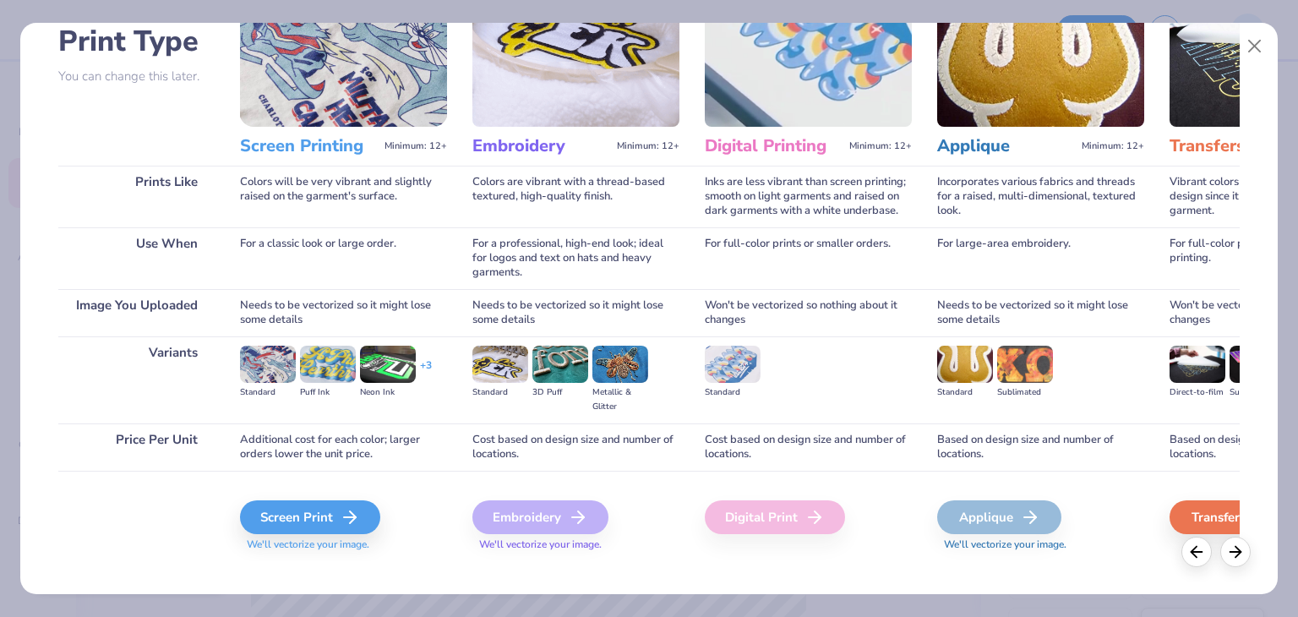
scroll to position [141, 0]
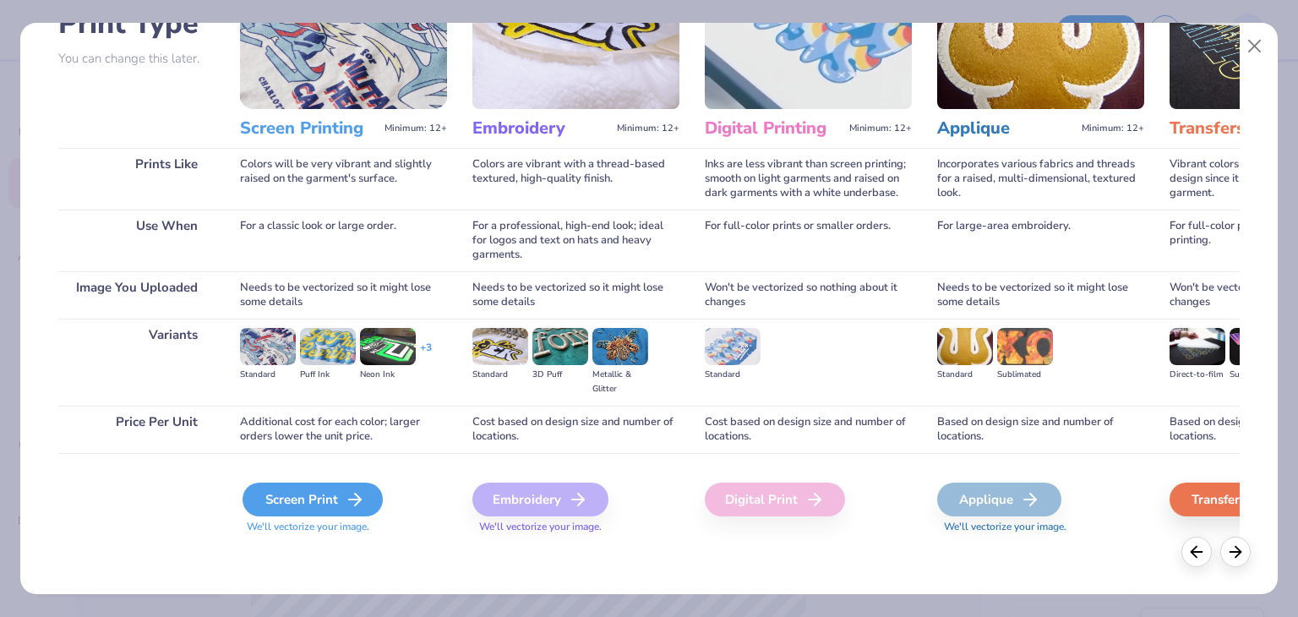
click at [369, 494] on div "Screen Print" at bounding box center [313, 500] width 140 height 34
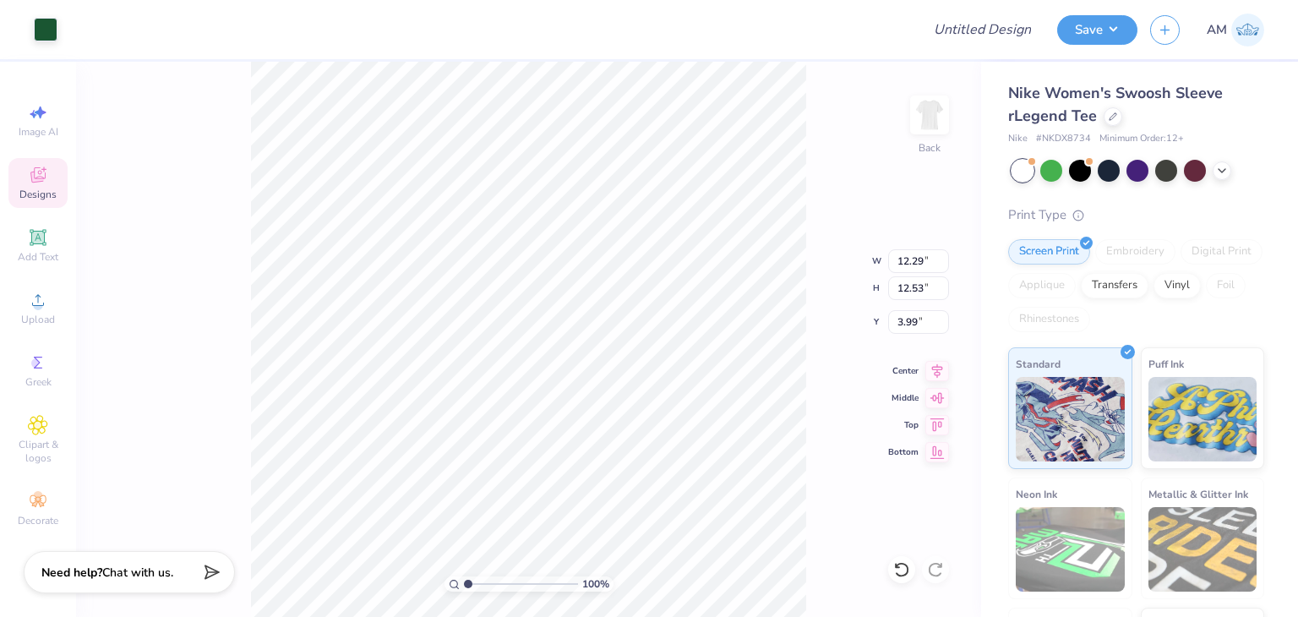
type input "7.42"
type input "7.57"
type input "3.00"
type input "6.78"
type input "6.91"
